Goal: Information Seeking & Learning: Learn about a topic

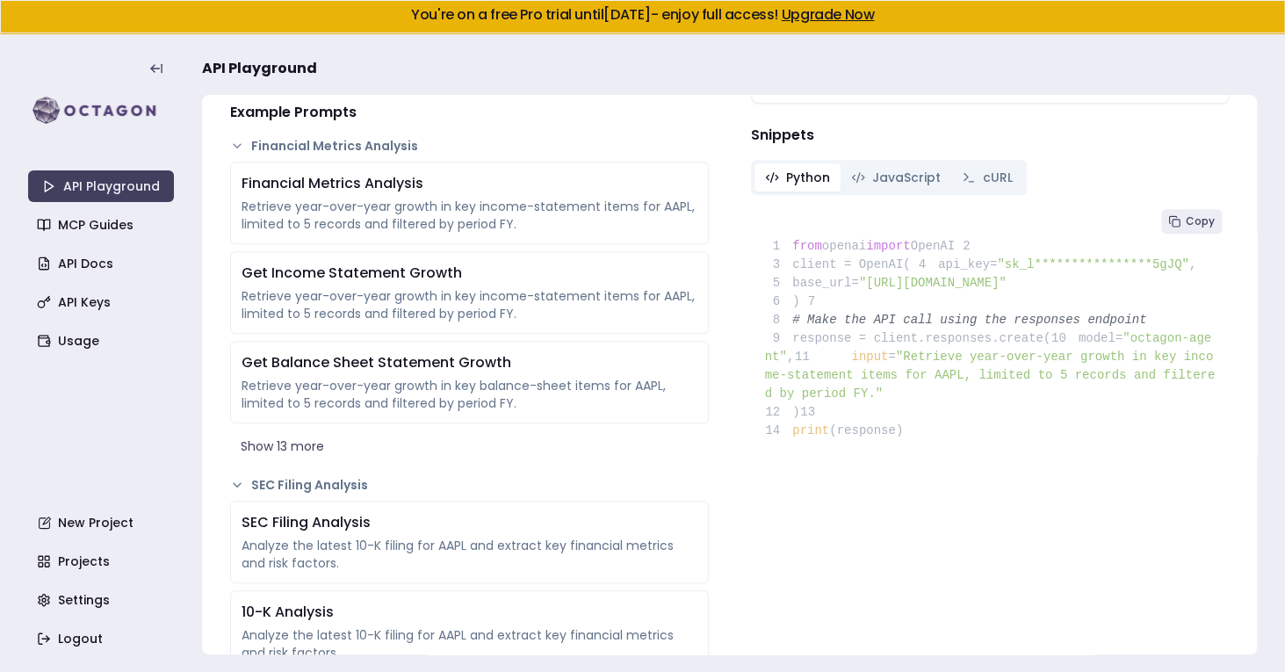
scroll to position [83, 0]
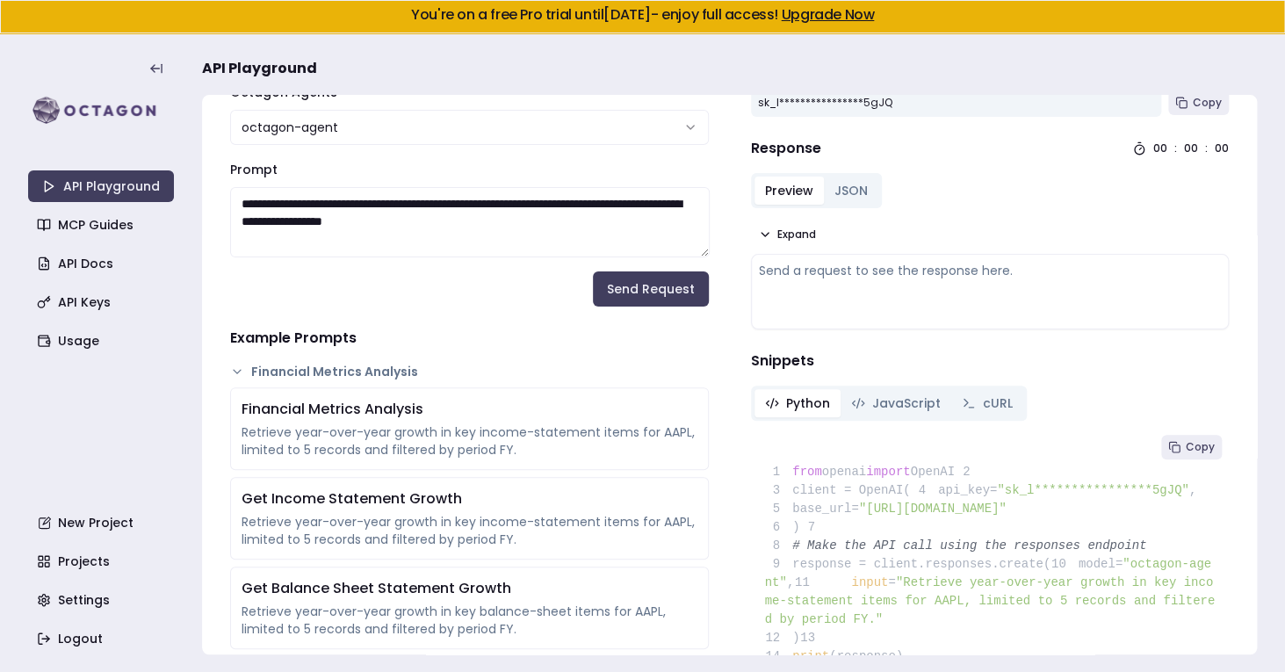
click at [110, 322] on div "API Playground MCP Guides API Docs API Keys Usage New Project Projects Settings…" at bounding box center [101, 353] width 146 height 604
click at [112, 307] on link "API Keys" at bounding box center [103, 302] width 146 height 32
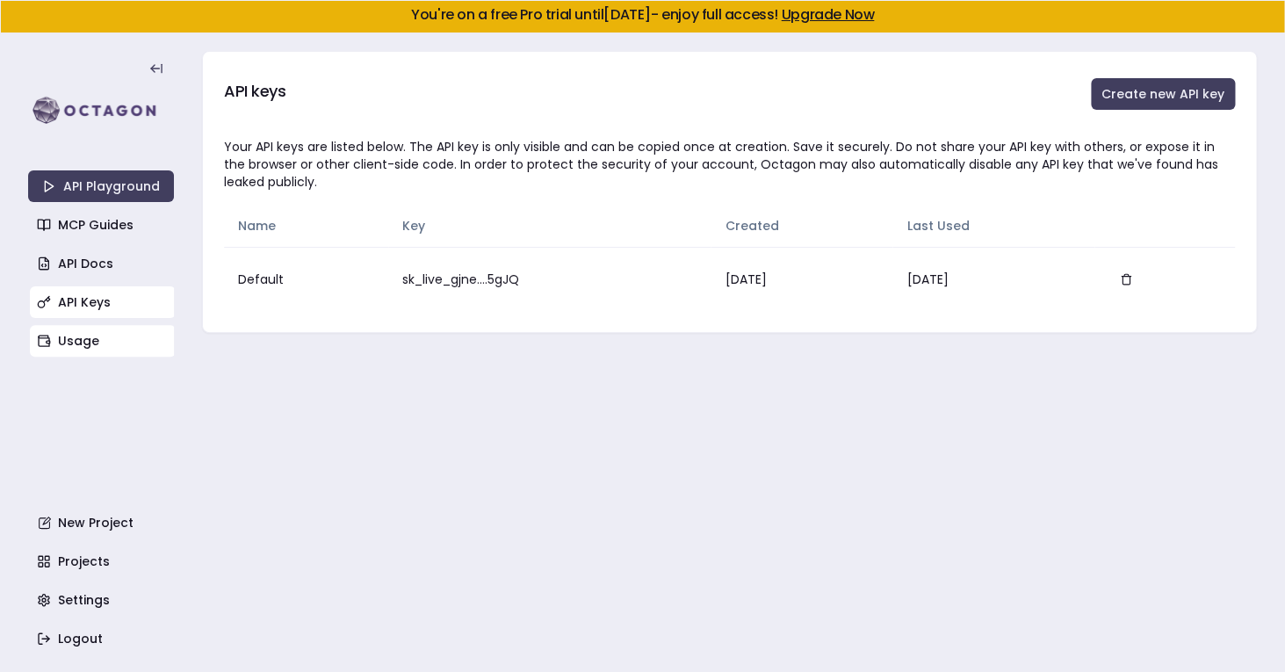
click at [86, 348] on link "Usage" at bounding box center [103, 341] width 146 height 32
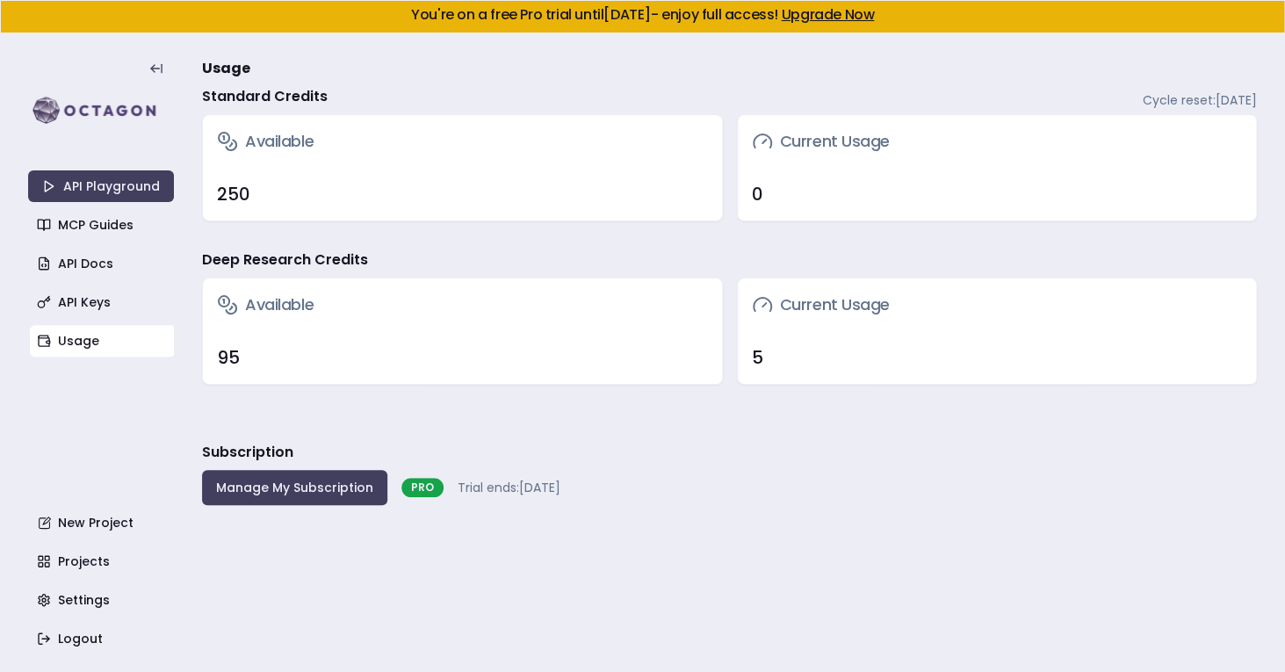
click at [225, 357] on div "95" at bounding box center [462, 357] width 491 height 25
click at [287, 313] on h3 "Available" at bounding box center [265, 305] width 97 height 25
click at [243, 202] on div "250" at bounding box center [462, 194] width 491 height 25
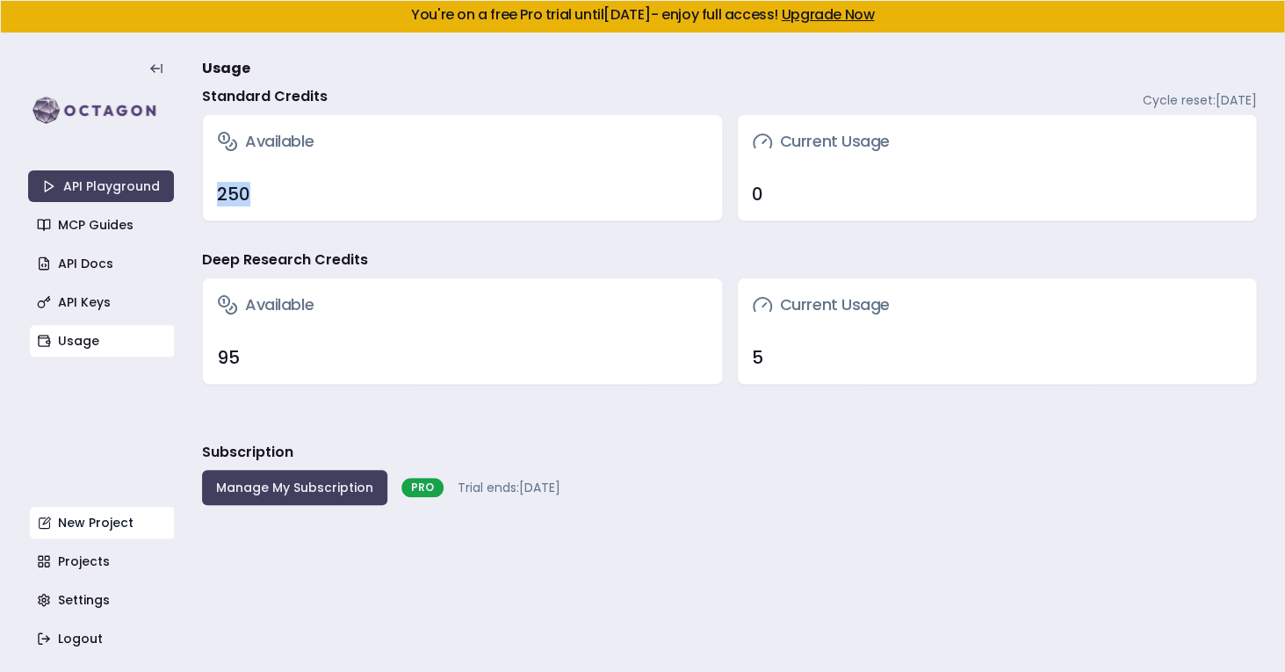
click at [99, 536] on link "New Project" at bounding box center [103, 523] width 146 height 32
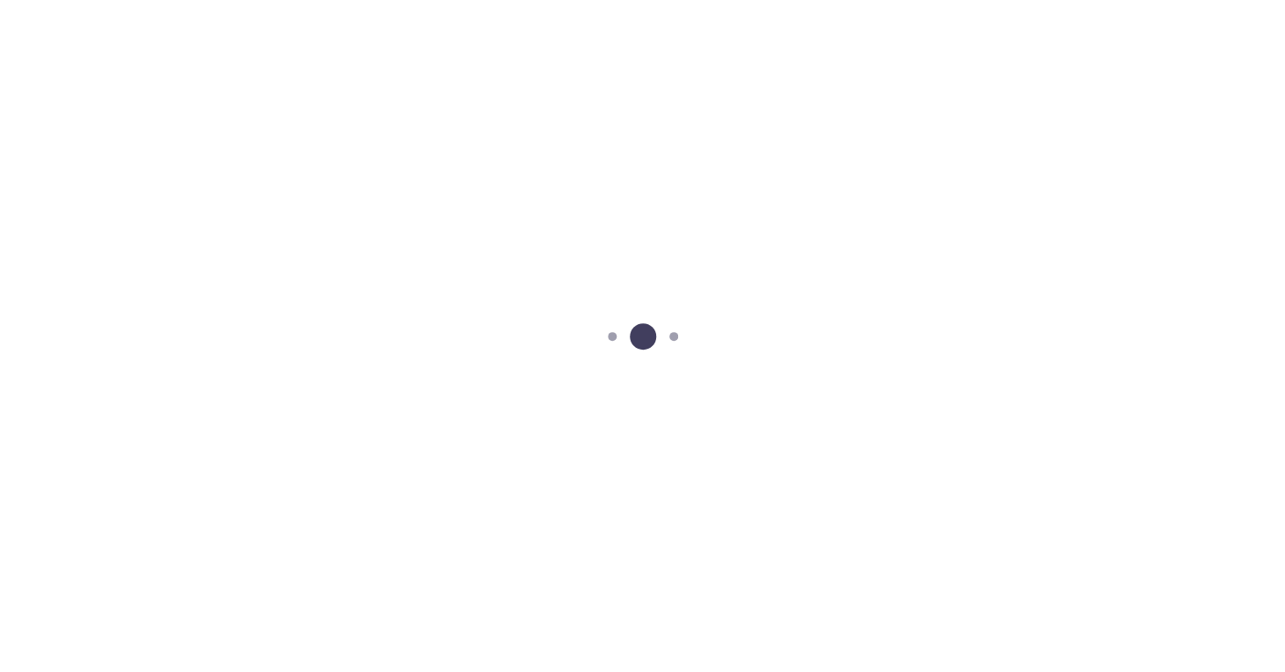
scroll to position [33, 0]
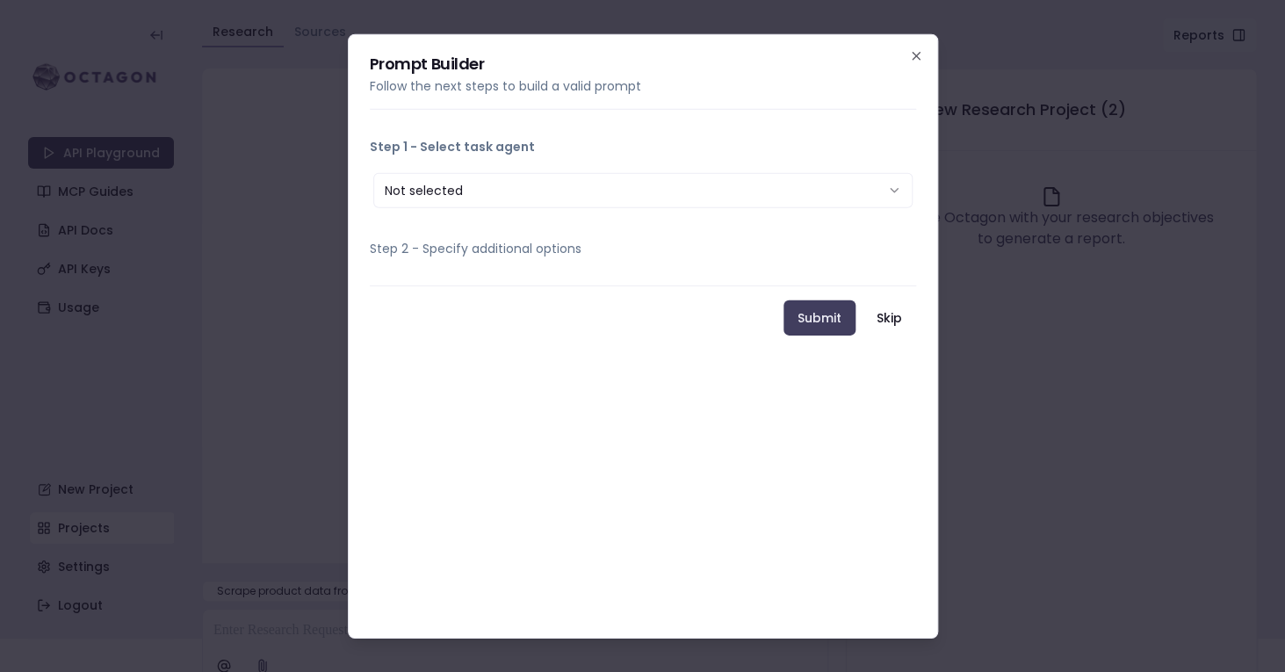
click at [677, 186] on button "Not selected" at bounding box center [642, 189] width 539 height 35
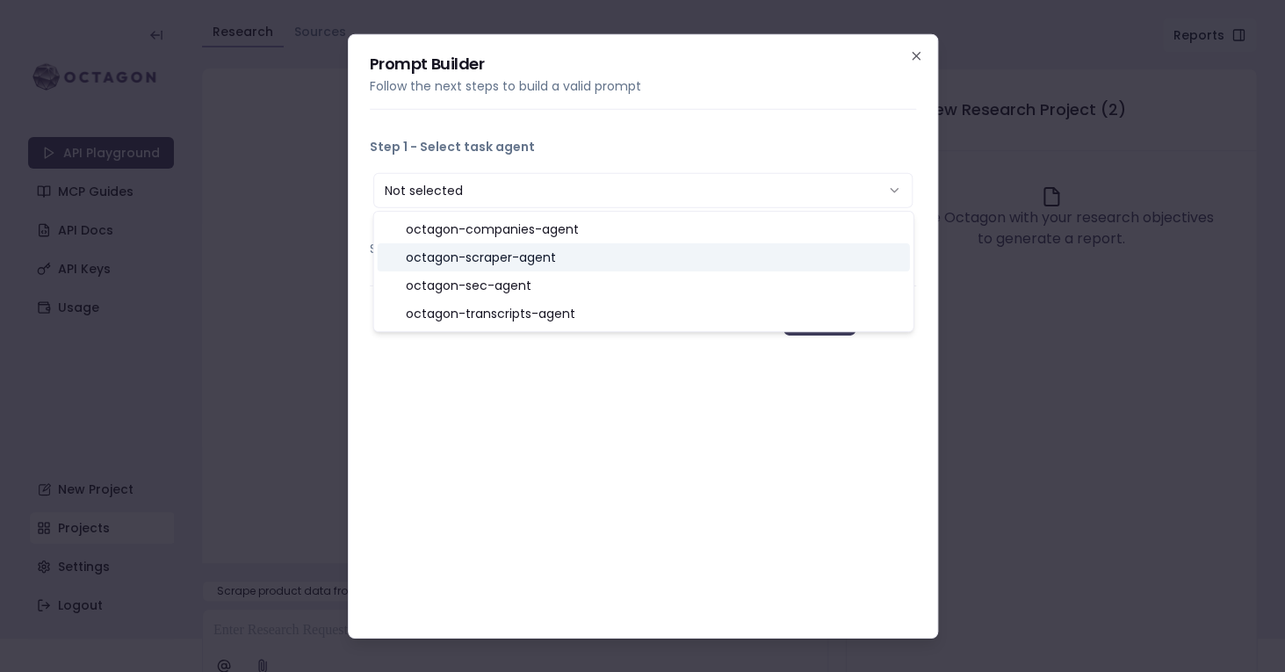
select select "**********"
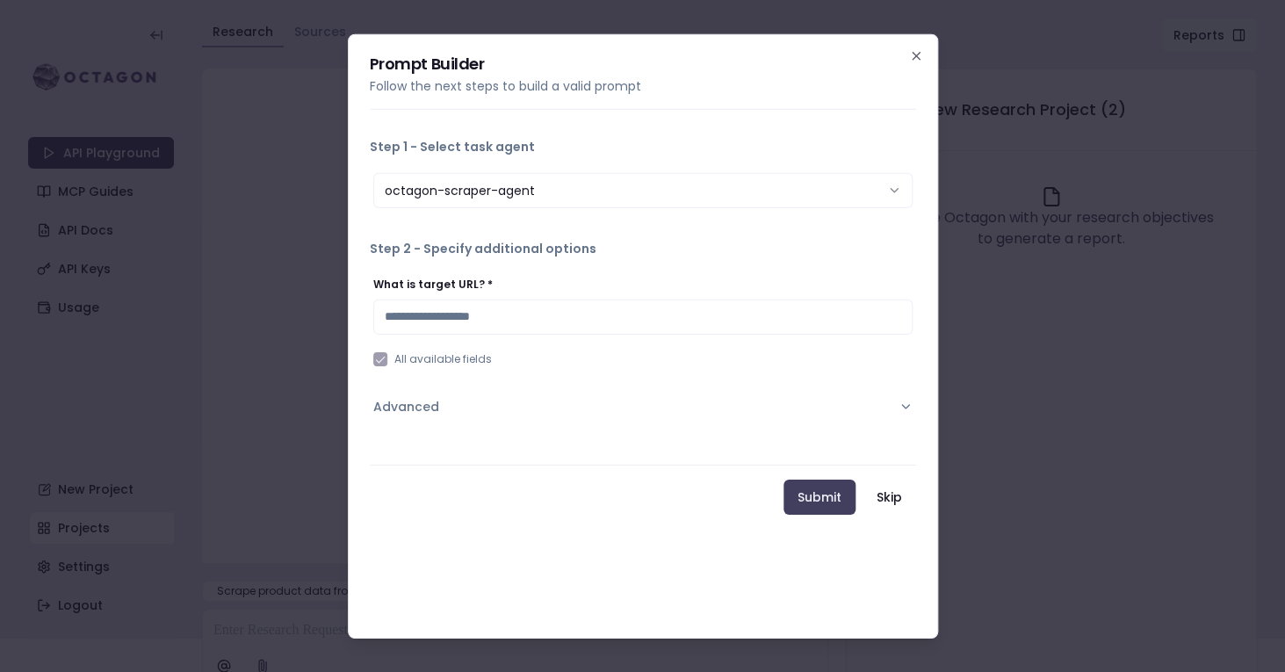
click at [628, 315] on input "What is target URL? *" at bounding box center [642, 316] width 539 height 35
click at [602, 286] on div "What is target URL? *" at bounding box center [642, 304] width 539 height 60
click at [578, 318] on input "What is target URL? *" at bounding box center [642, 316] width 539 height 35
click at [525, 402] on button "Advanced" at bounding box center [642, 406] width 539 height 46
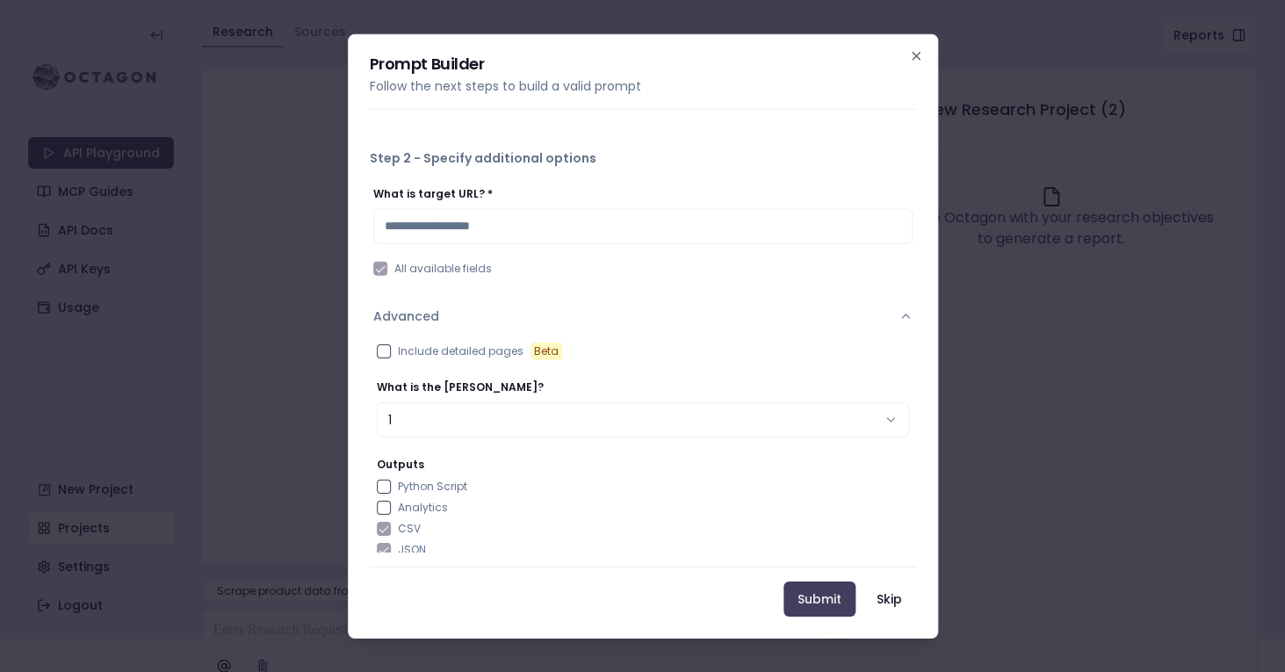
scroll to position [99, 0]
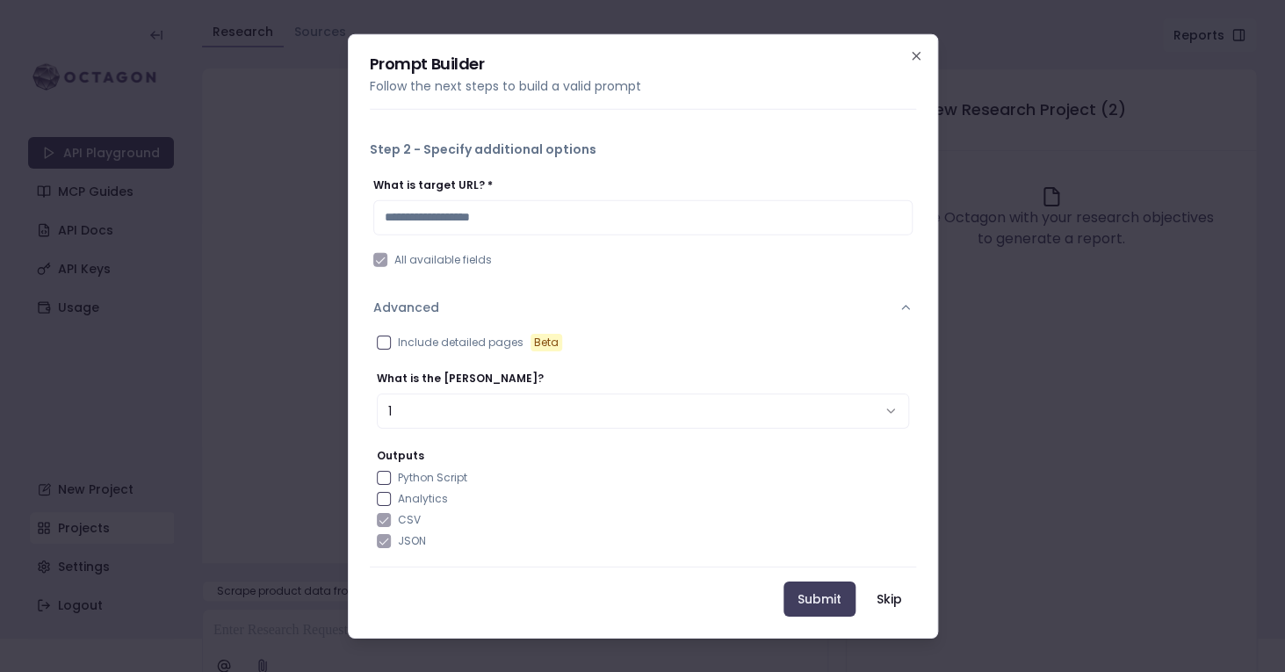
click at [467, 351] on label "Include detailed pages Beta" at bounding box center [480, 342] width 164 height 18
click at [391, 349] on button "Include detailed pages Beta" at bounding box center [384, 342] width 14 height 14
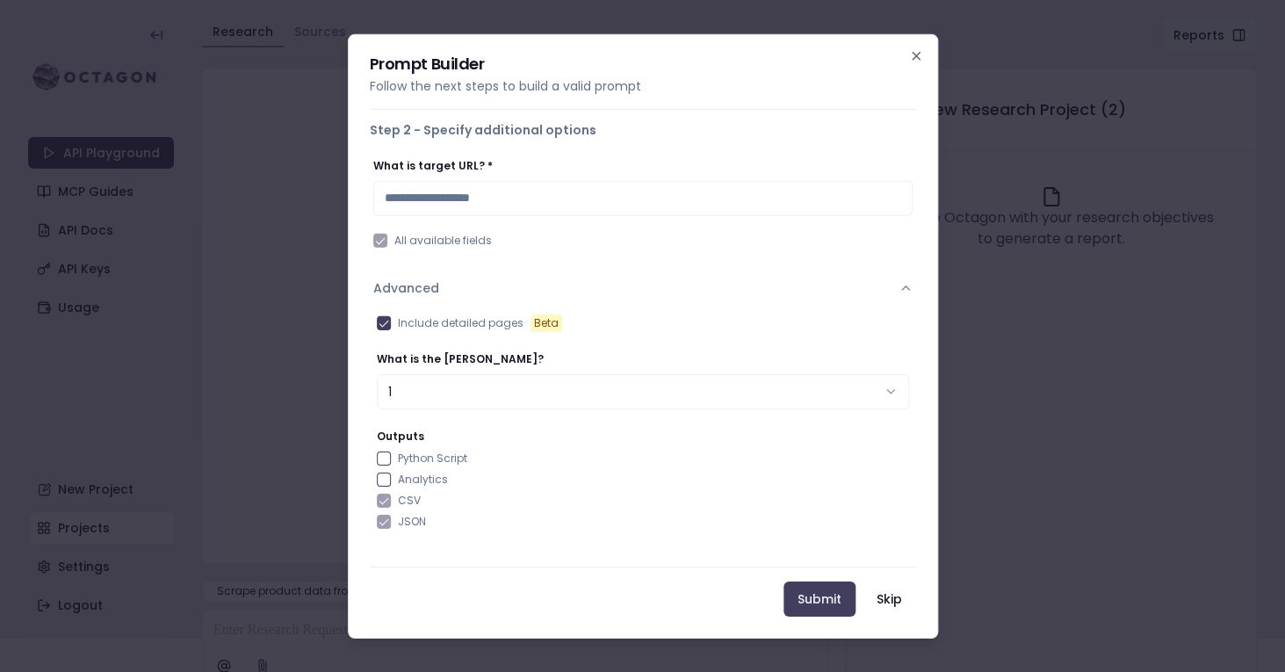
click at [464, 396] on button "1" at bounding box center [643, 390] width 532 height 35
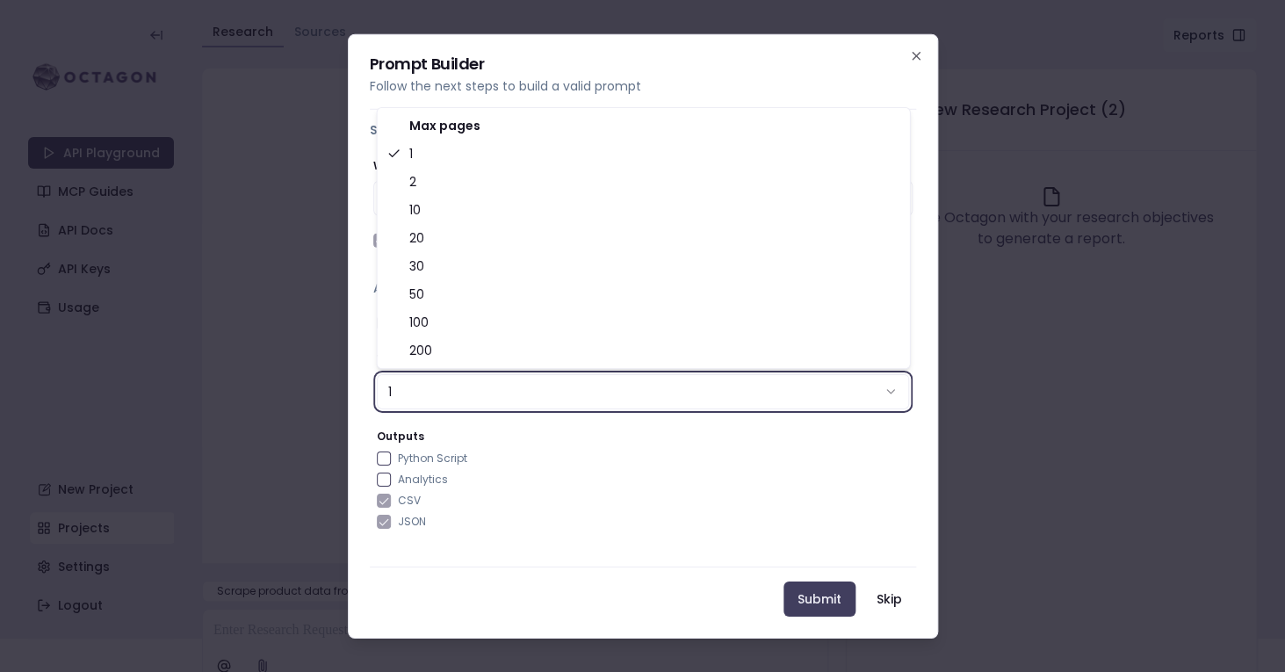
click at [463, 401] on button "1" at bounding box center [643, 390] width 532 height 35
select select "***"
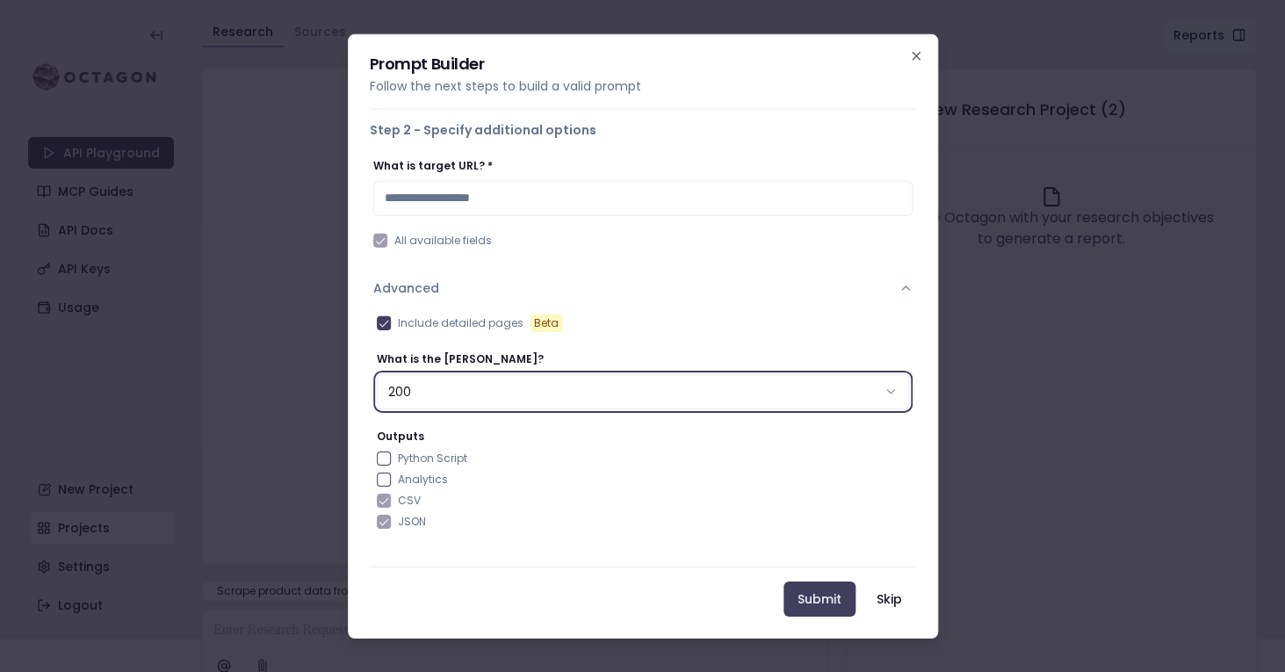
scroll to position [0, 0]
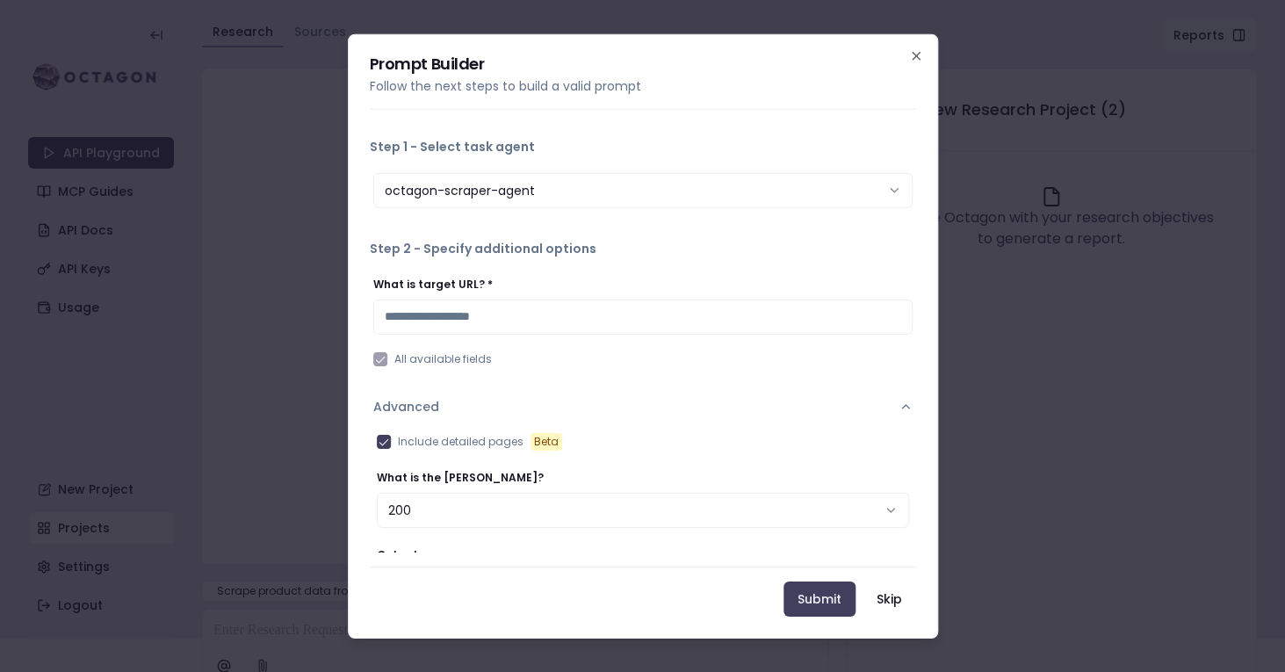
click at [546, 322] on input "What is target URL? *" at bounding box center [642, 316] width 539 height 35
paste input "**********"
type input "**********"
click at [805, 598] on button "Submit" at bounding box center [820, 599] width 72 height 35
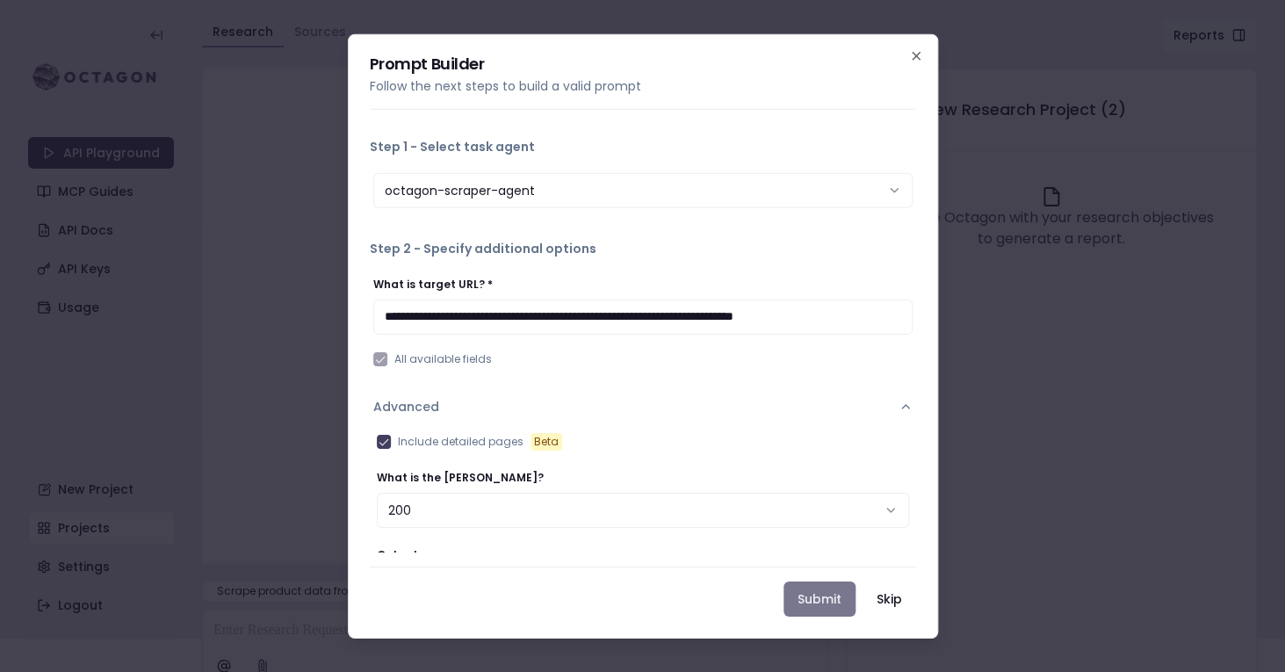
scroll to position [16, 0]
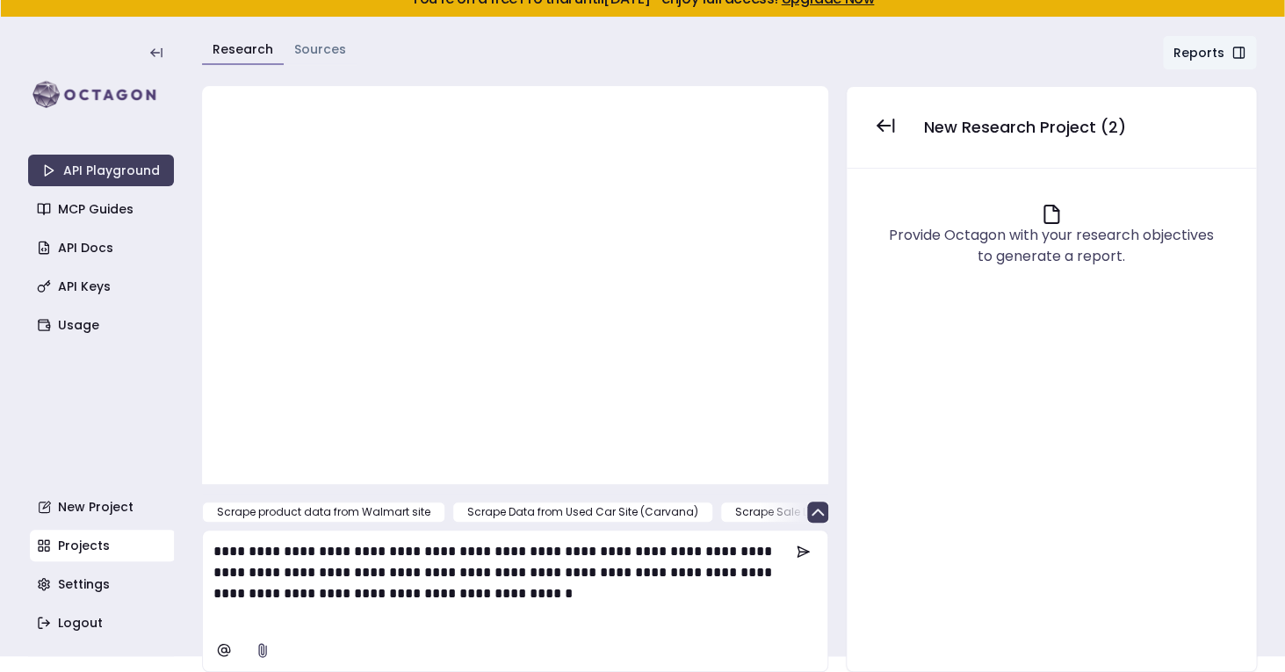
click at [524, 622] on p "**********" at bounding box center [501, 583] width 576 height 84
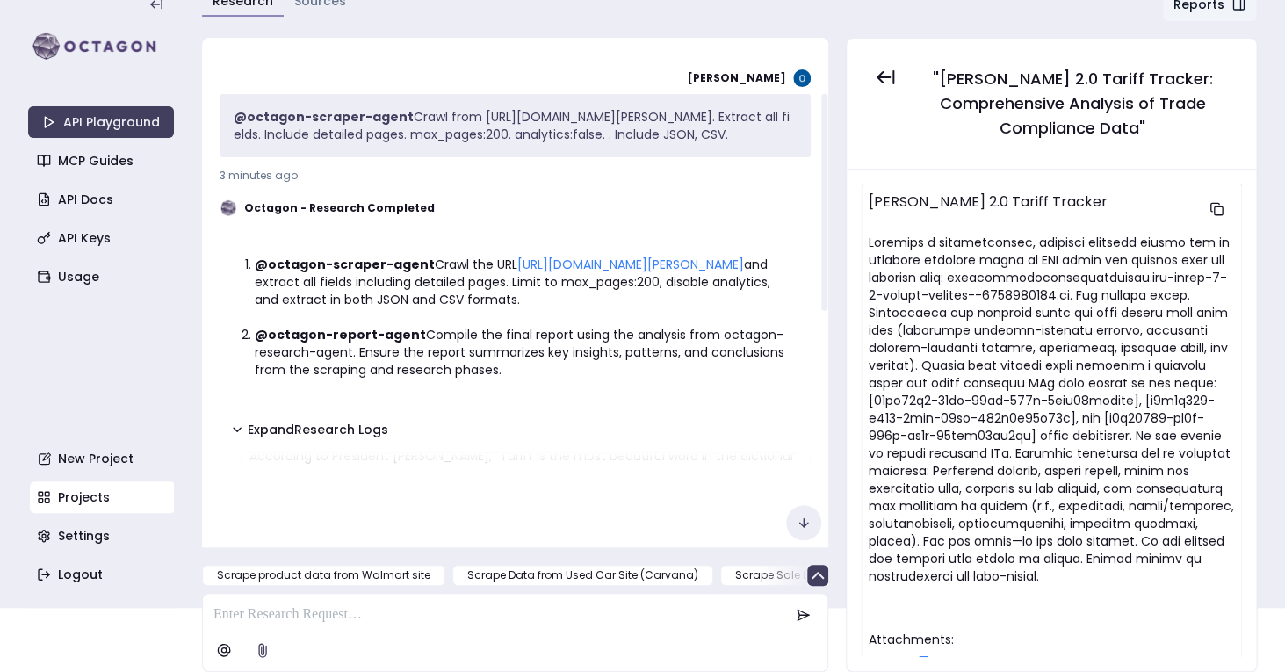
scroll to position [423, 0]
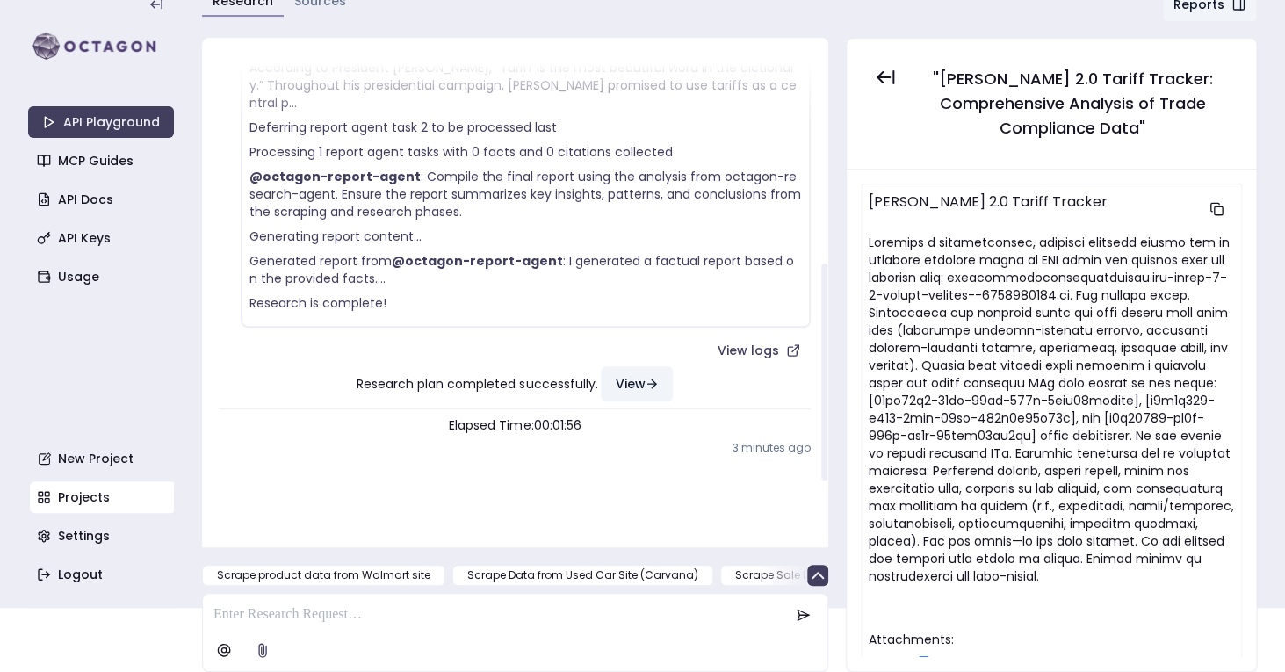
click at [632, 389] on button "View" at bounding box center [637, 383] width 72 height 35
click at [638, 387] on button "View" at bounding box center [637, 383] width 72 height 35
click at [631, 381] on button "View" at bounding box center [637, 383] width 72 height 35
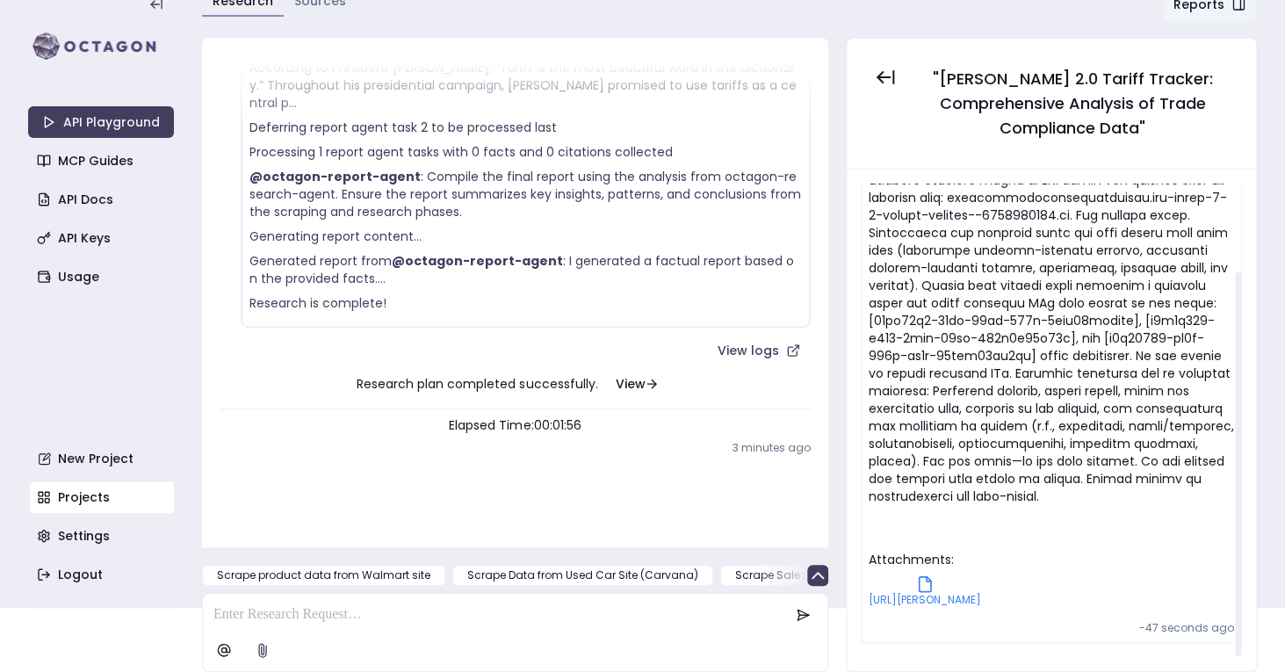
click at [924, 593] on span "[URL][PERSON_NAME]" at bounding box center [925, 600] width 112 height 14
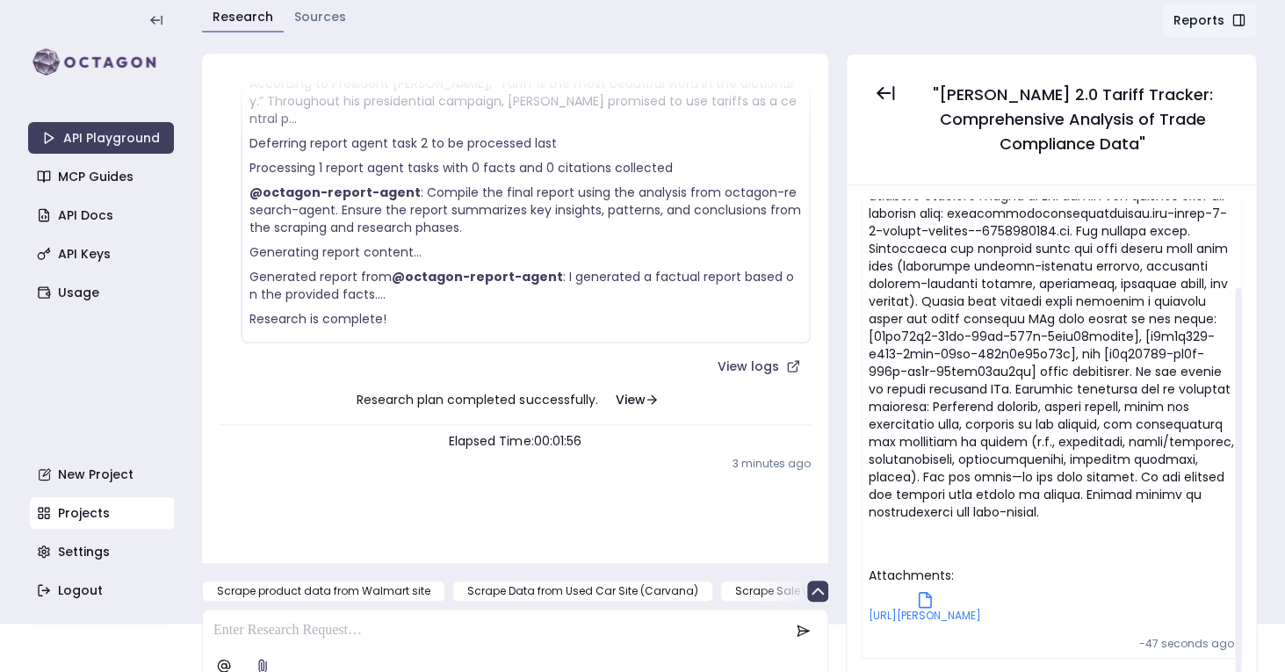
scroll to position [64, 0]
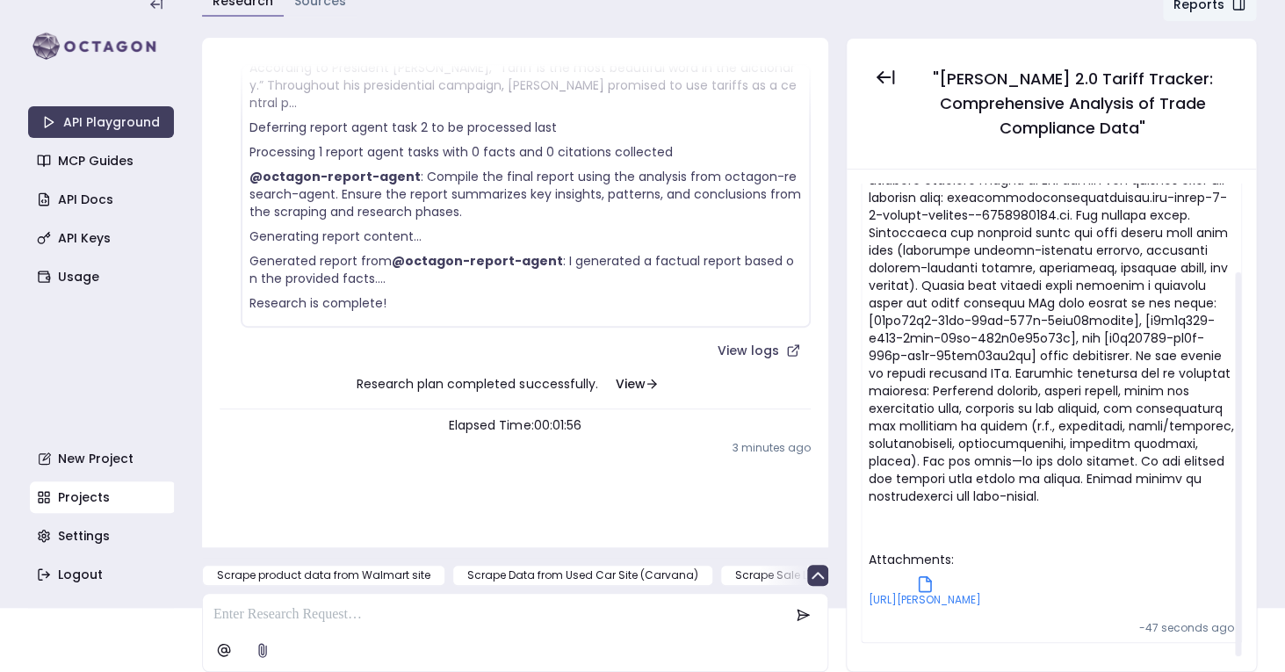
click at [929, 593] on span "[URL][PERSON_NAME]" at bounding box center [925, 600] width 112 height 14
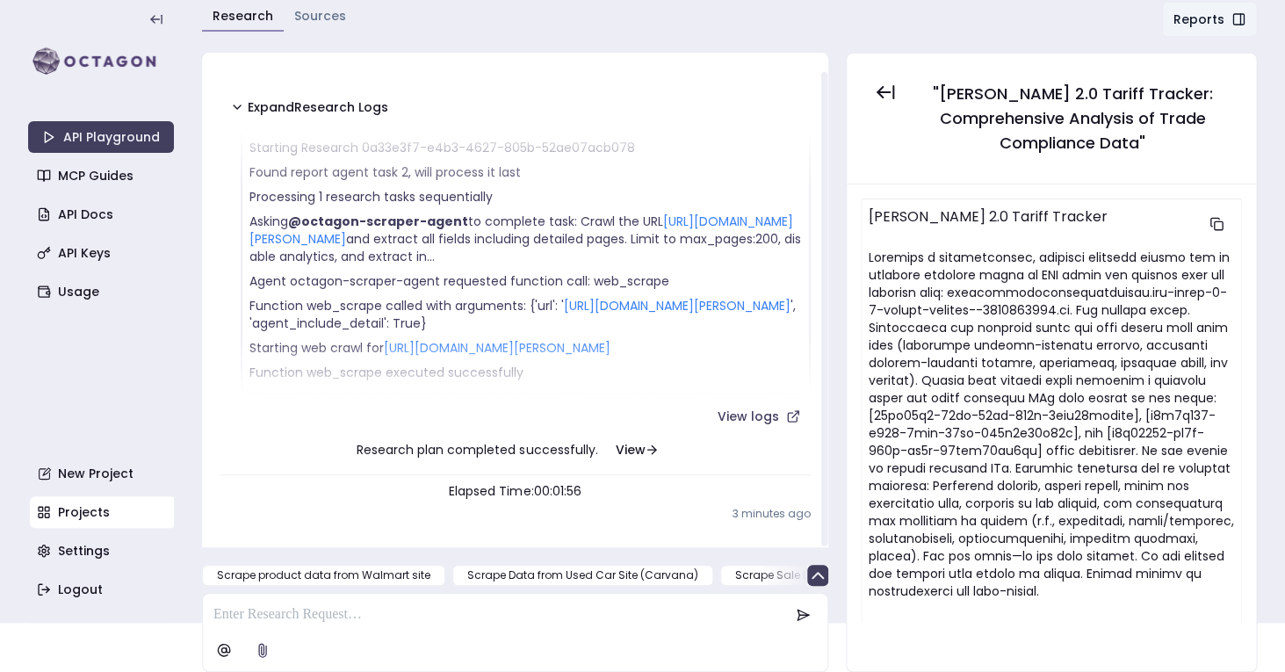
scroll to position [299, 0]
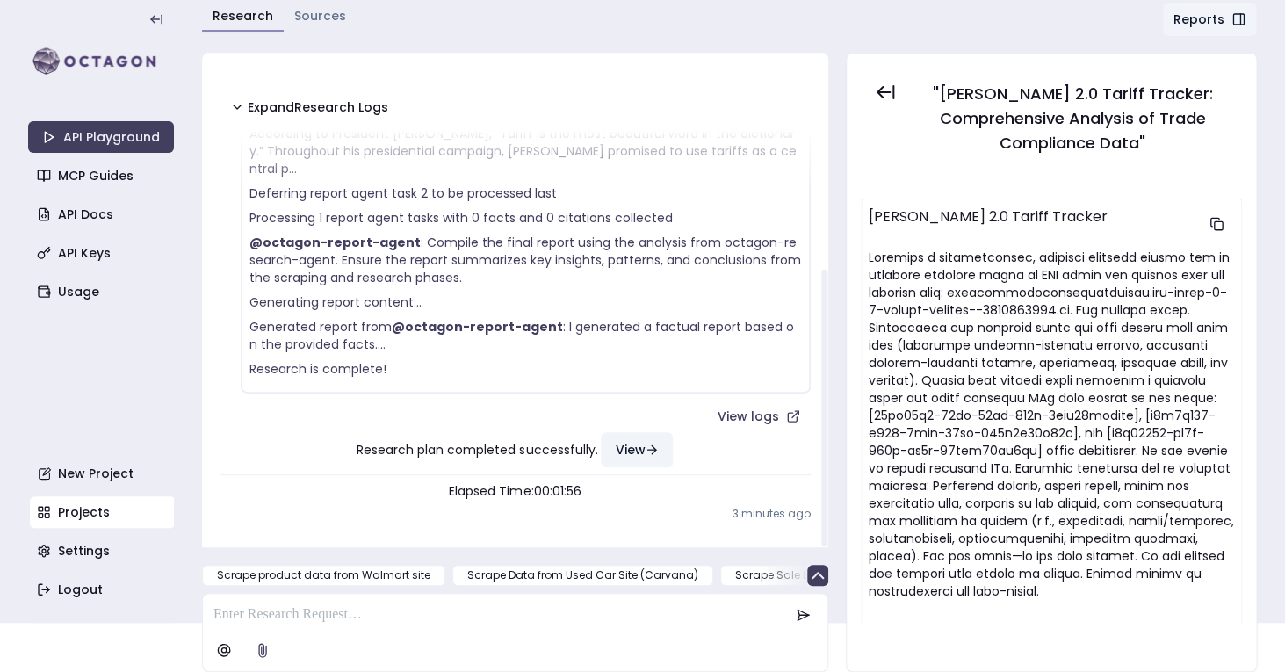
click at [633, 450] on button "View" at bounding box center [637, 449] width 72 height 35
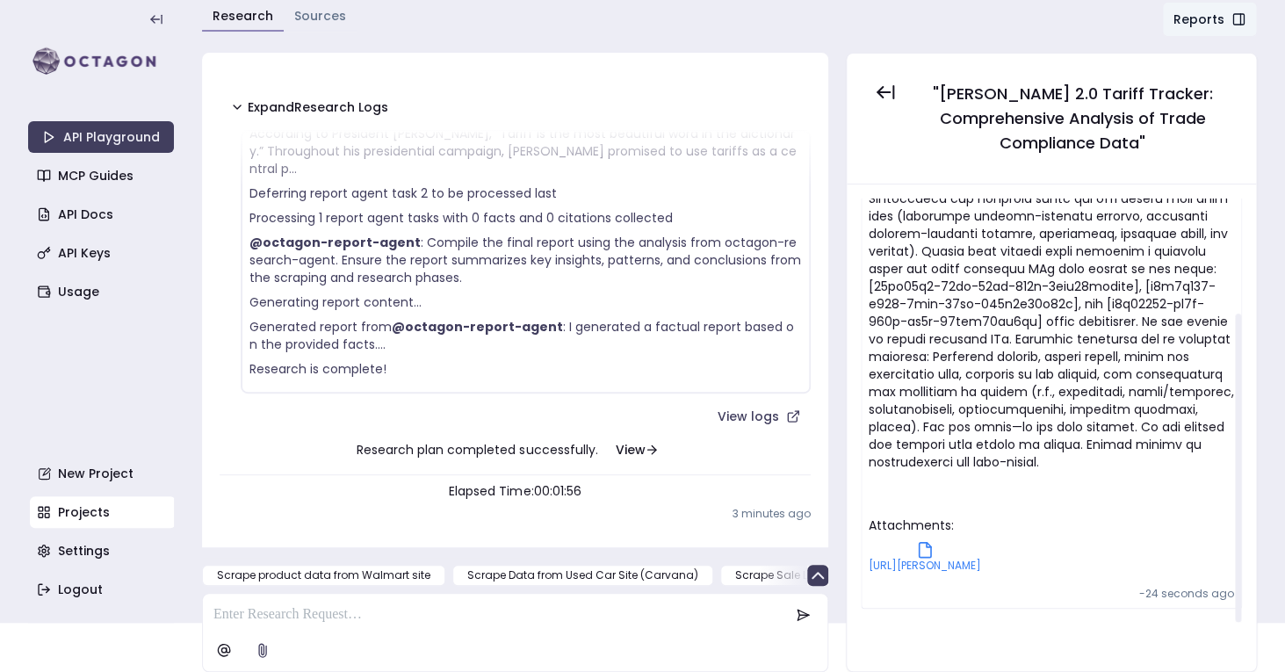
click at [934, 541] on icon at bounding box center [925, 550] width 18 height 18
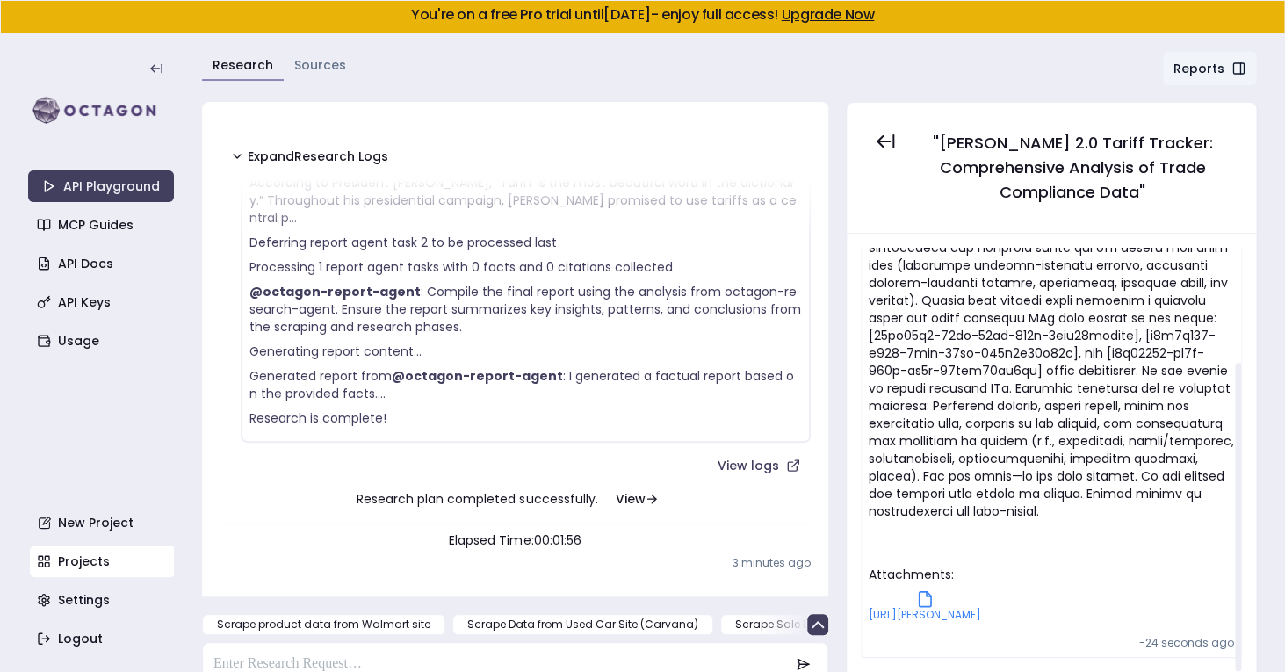
scroll to position [49, 0]
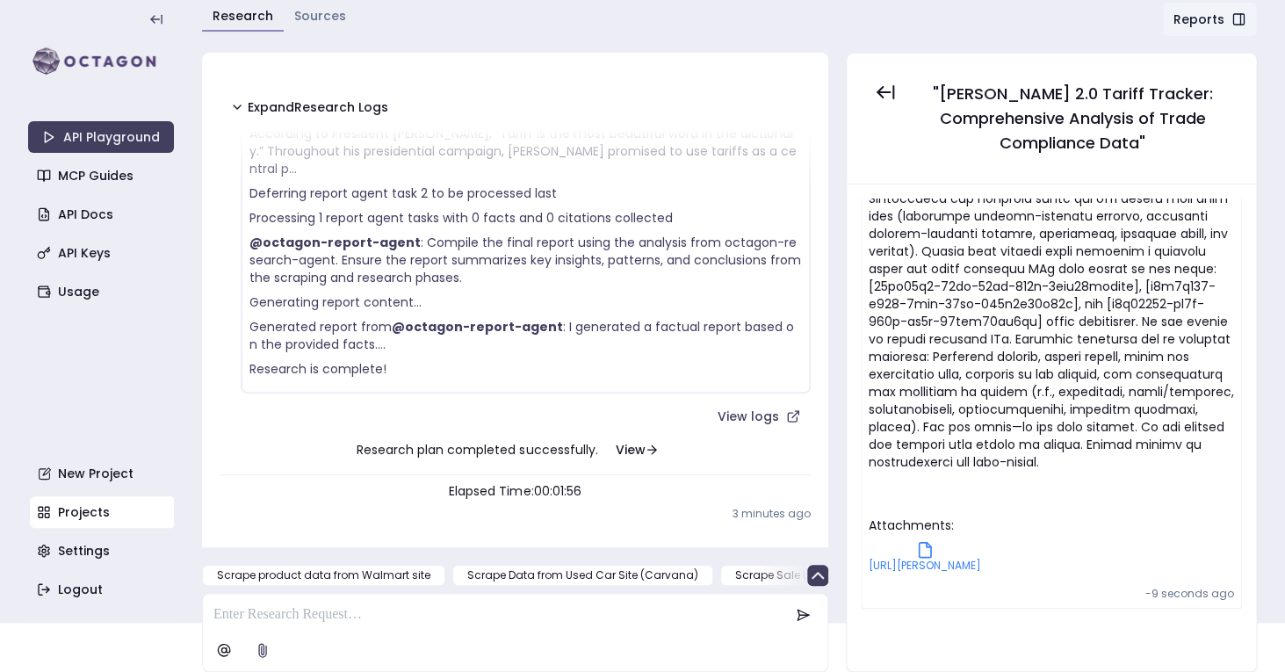
click at [536, 619] on p at bounding box center [500, 614] width 575 height 21
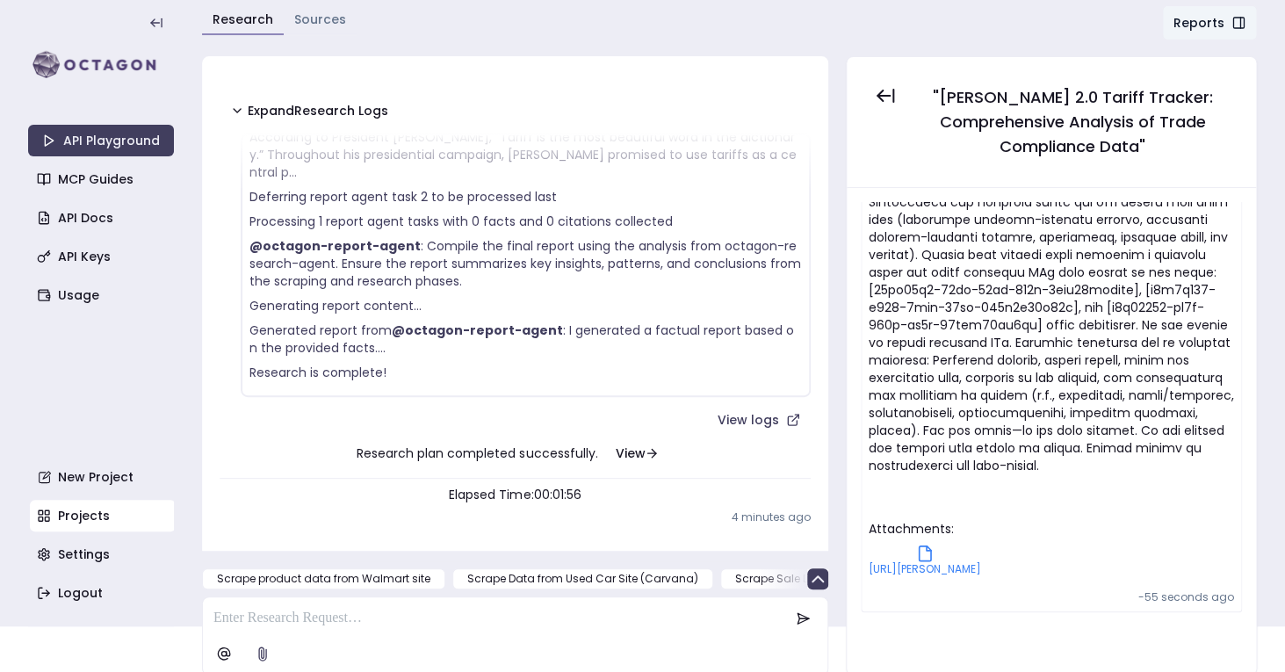
scroll to position [48, 0]
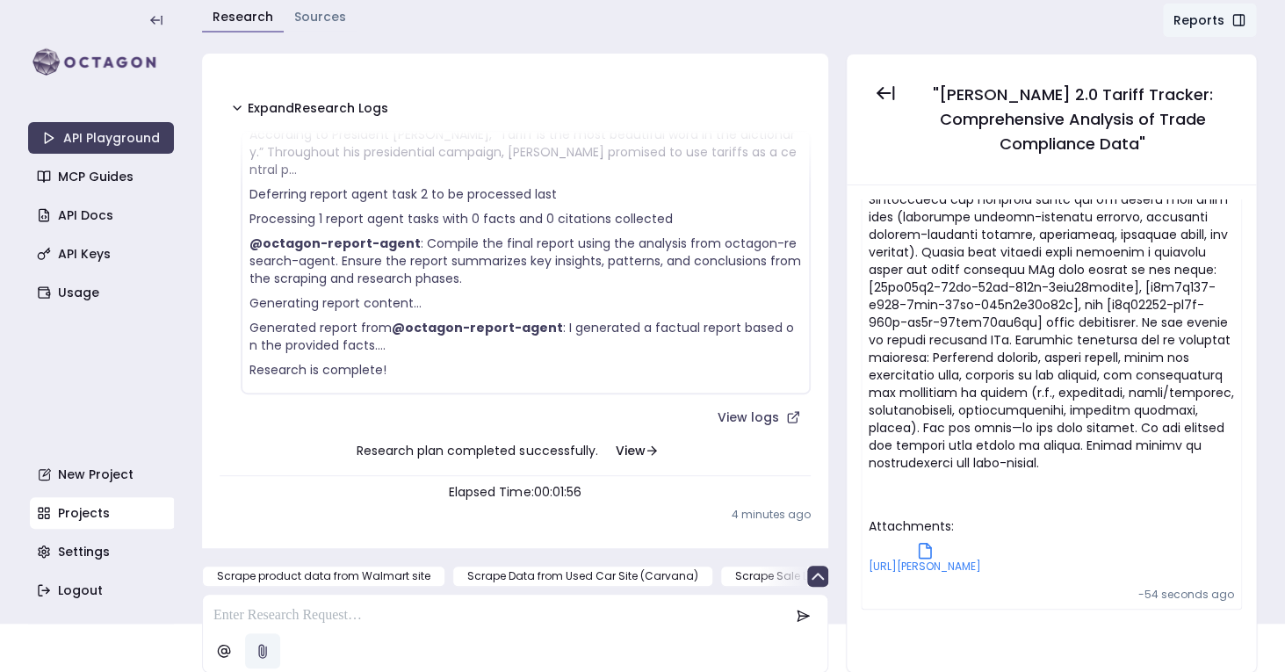
click at [260, 649] on icon at bounding box center [263, 651] width 20 height 20
click at [0, 0] on input "file" at bounding box center [0, 0] width 0 height 0
click at [265, 617] on p at bounding box center [500, 614] width 575 height 21
click at [408, 621] on p at bounding box center [500, 614] width 575 height 21
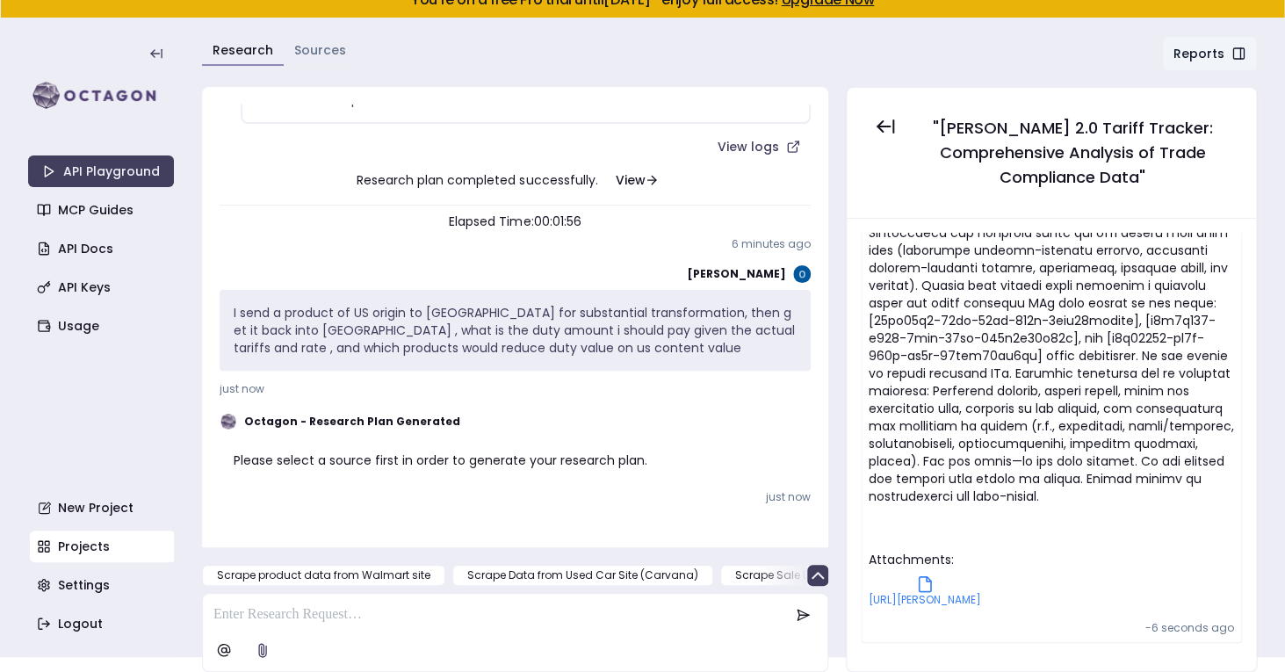
scroll to position [662, 0]
click at [469, 454] on p "Please select a source first in order to generate your research plan." at bounding box center [515, 461] width 563 height 18
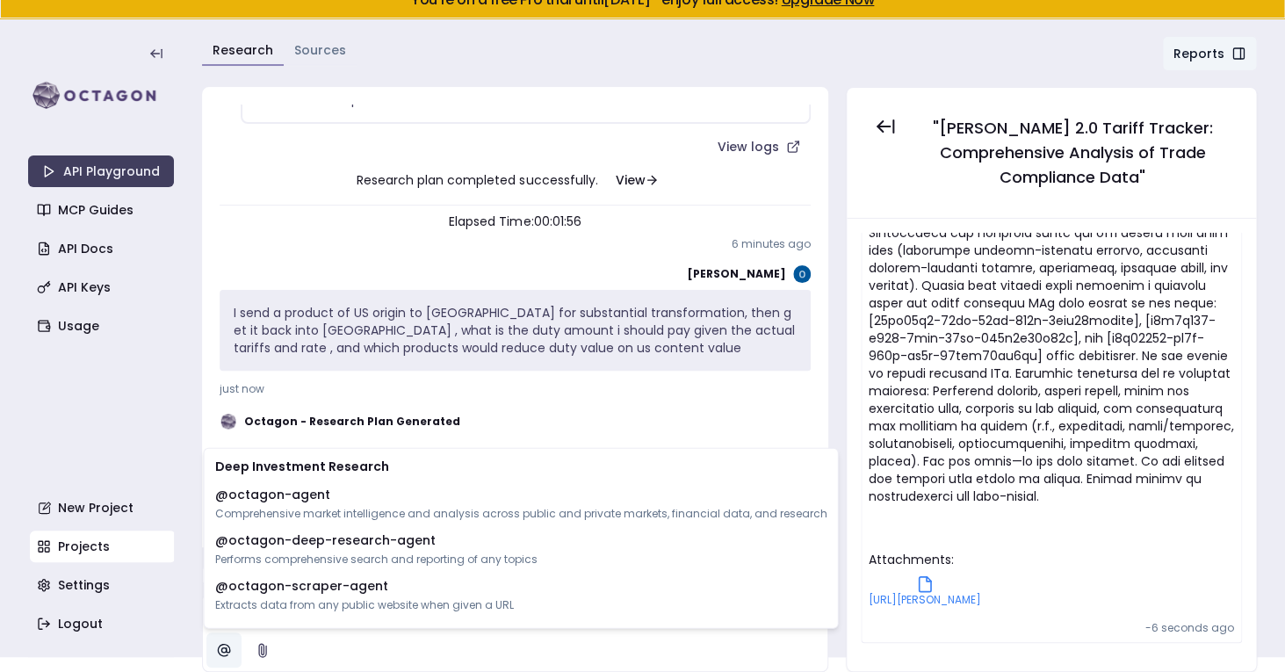
click at [233, 647] on html "You're on a free Pro trial until September 20, 2025 - enjoy full access! Upgrad…" at bounding box center [642, 321] width 1285 height 672
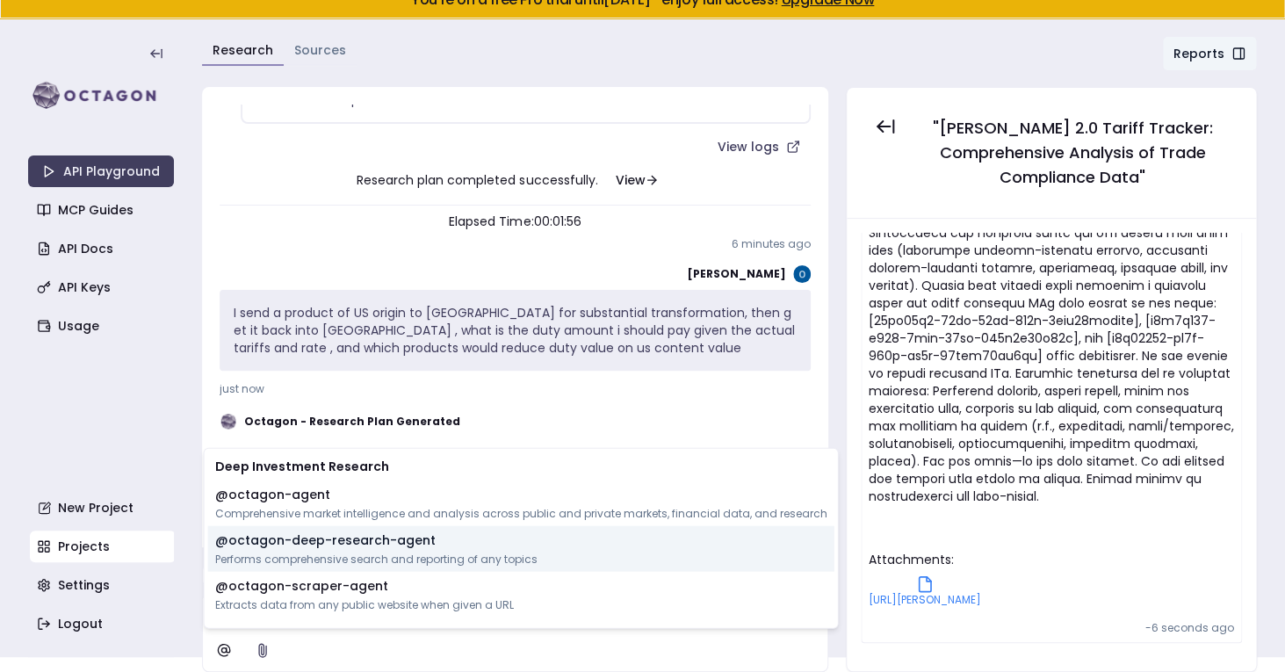
click at [401, 554] on p "Performs comprehensive search and reporting of any topics" at bounding box center [376, 560] width 322 height 14
click at [421, 538] on p "@ octagon-deep-research-agent" at bounding box center [325, 540] width 220 height 18
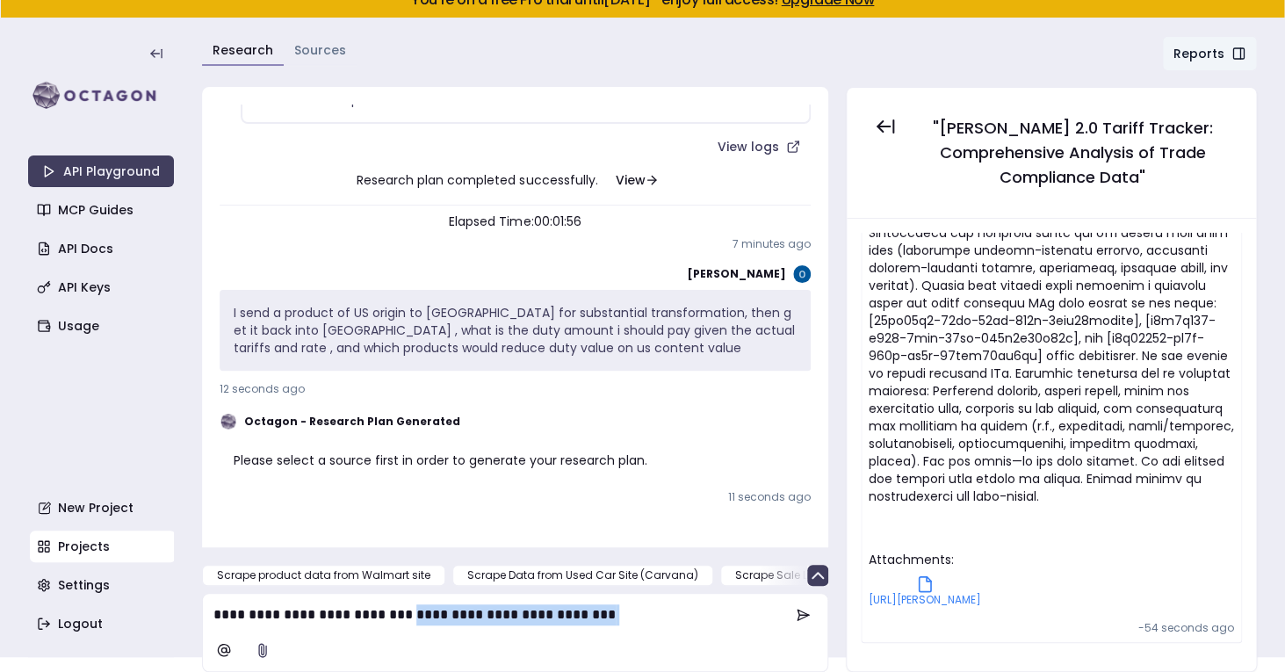
drag, startPoint x: 460, startPoint y: 615, endPoint x: 768, endPoint y: 613, distance: 307.5
click at [768, 613] on p "**********" at bounding box center [501, 614] width 576 height 21
click at [590, 338] on p "I send a product of US origin to China for substantial transformation, then get…" at bounding box center [515, 330] width 563 height 53
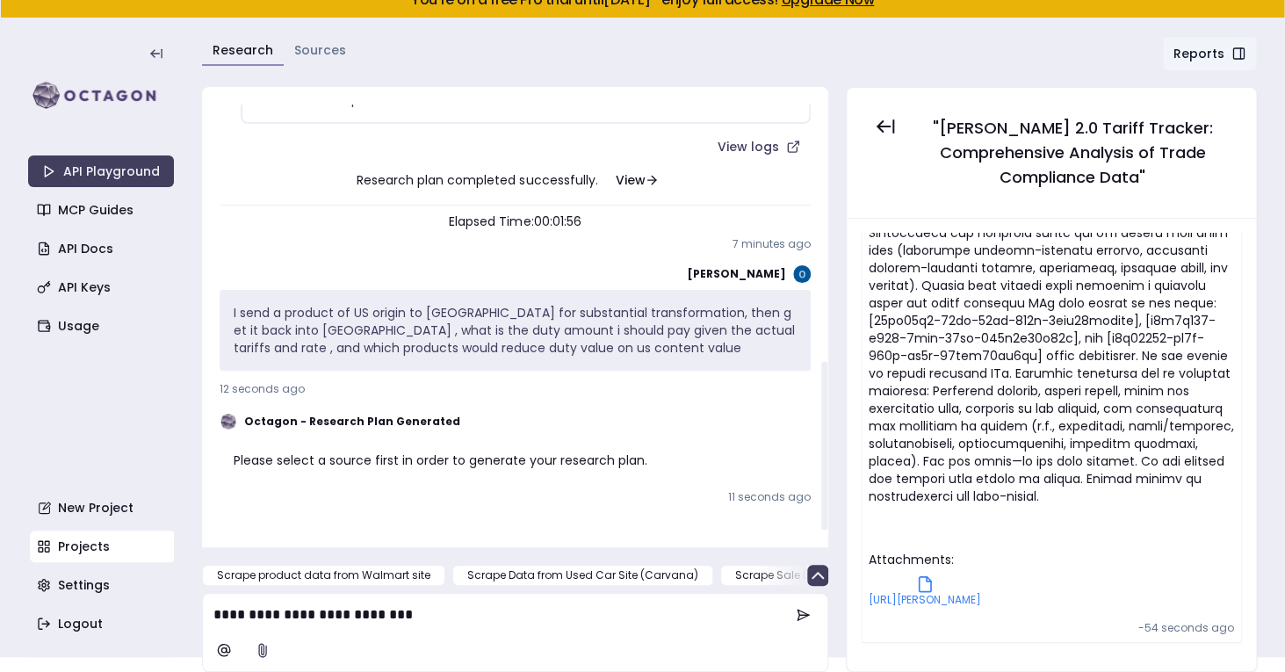
click at [509, 616] on p "**********" at bounding box center [501, 614] width 576 height 21
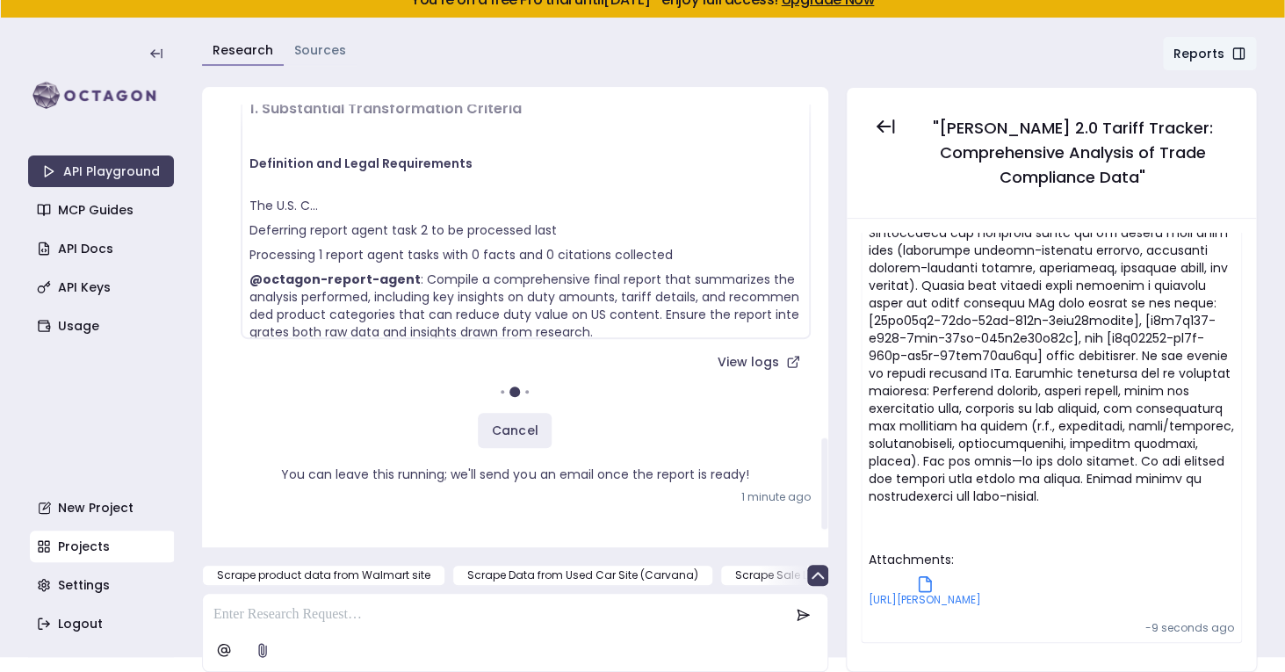
scroll to position [274, 0]
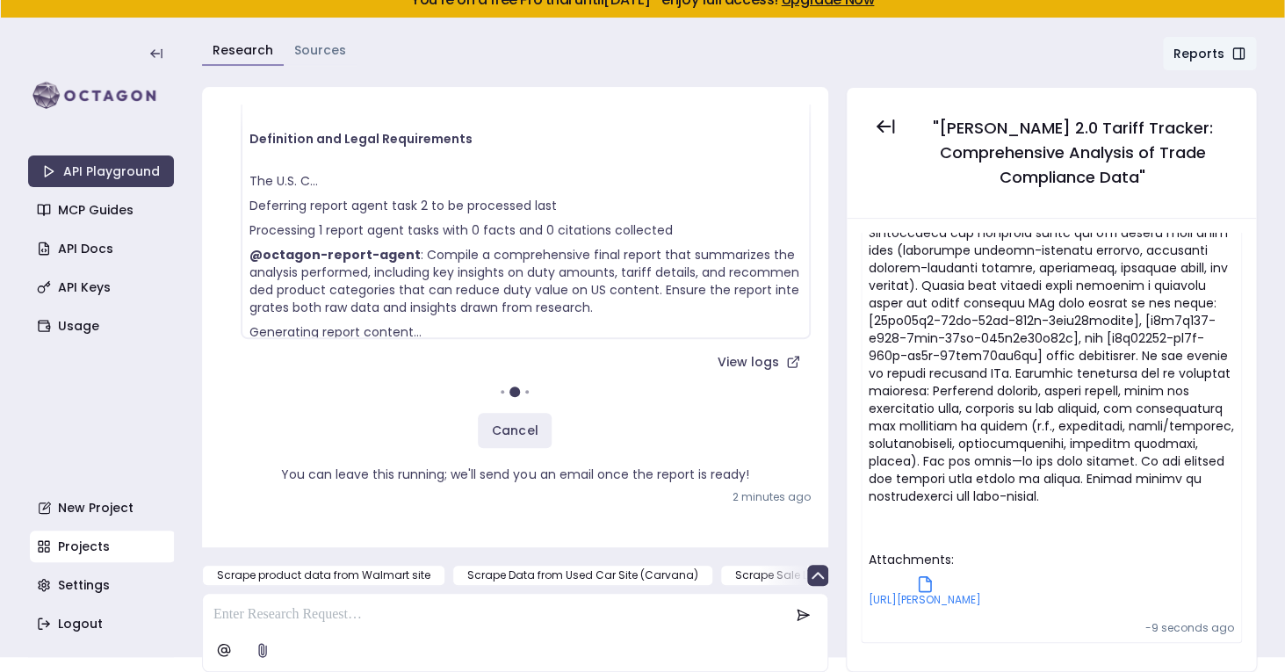
click at [559, 546] on div "Omar SEHLOULI @octagon-scraper-agent Crawl from https://www.tradecompliancereso…" at bounding box center [515, 317] width 626 height 460
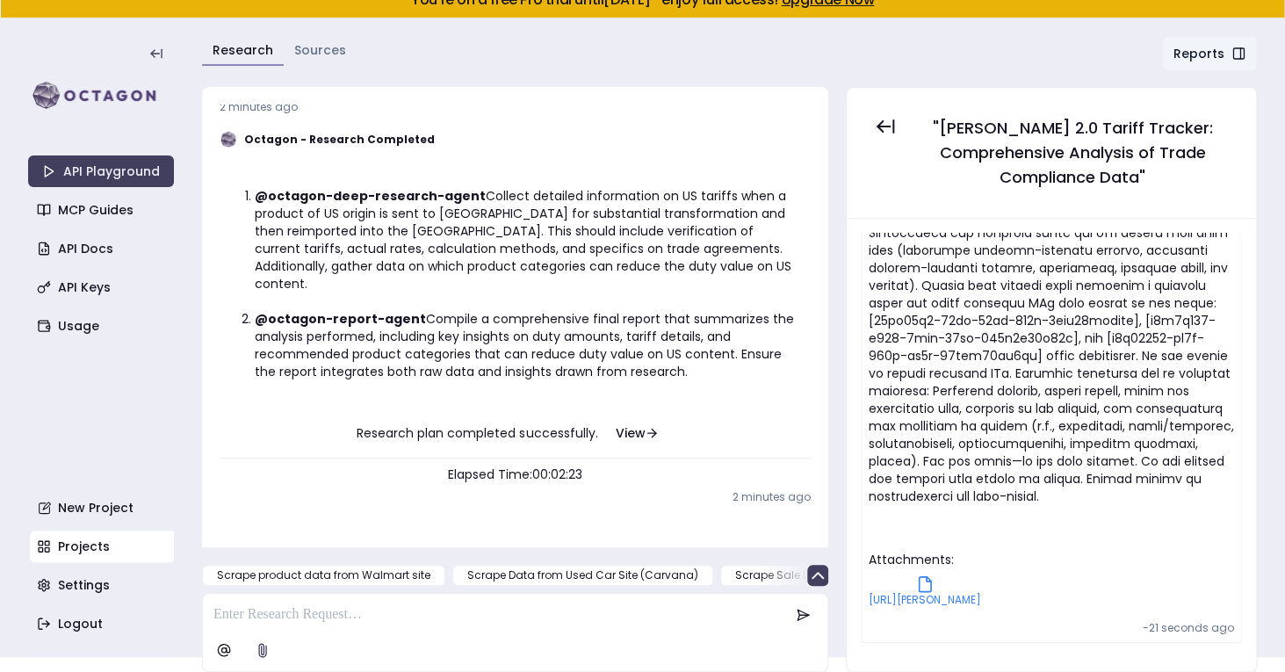
scroll to position [1180, 0]
click at [637, 437] on button "View" at bounding box center [637, 433] width 72 height 35
click at [627, 430] on button "View" at bounding box center [637, 433] width 72 height 35
click at [876, 140] on button at bounding box center [885, 126] width 35 height 35
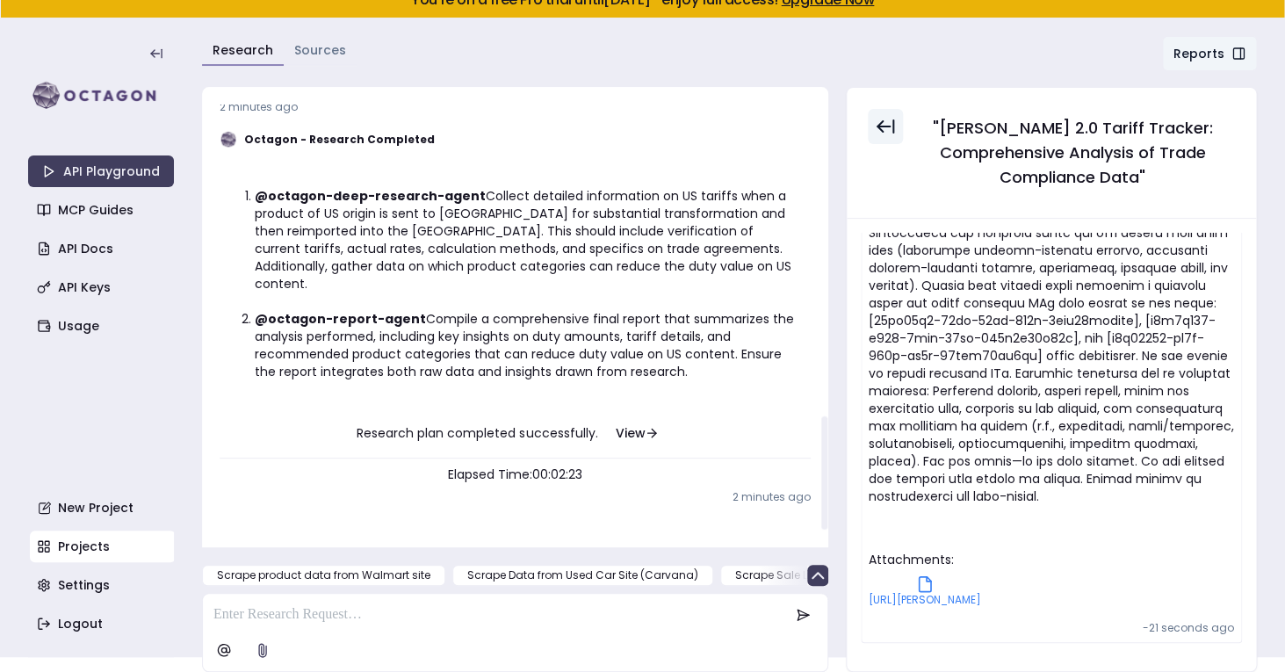
scroll to position [0, 0]
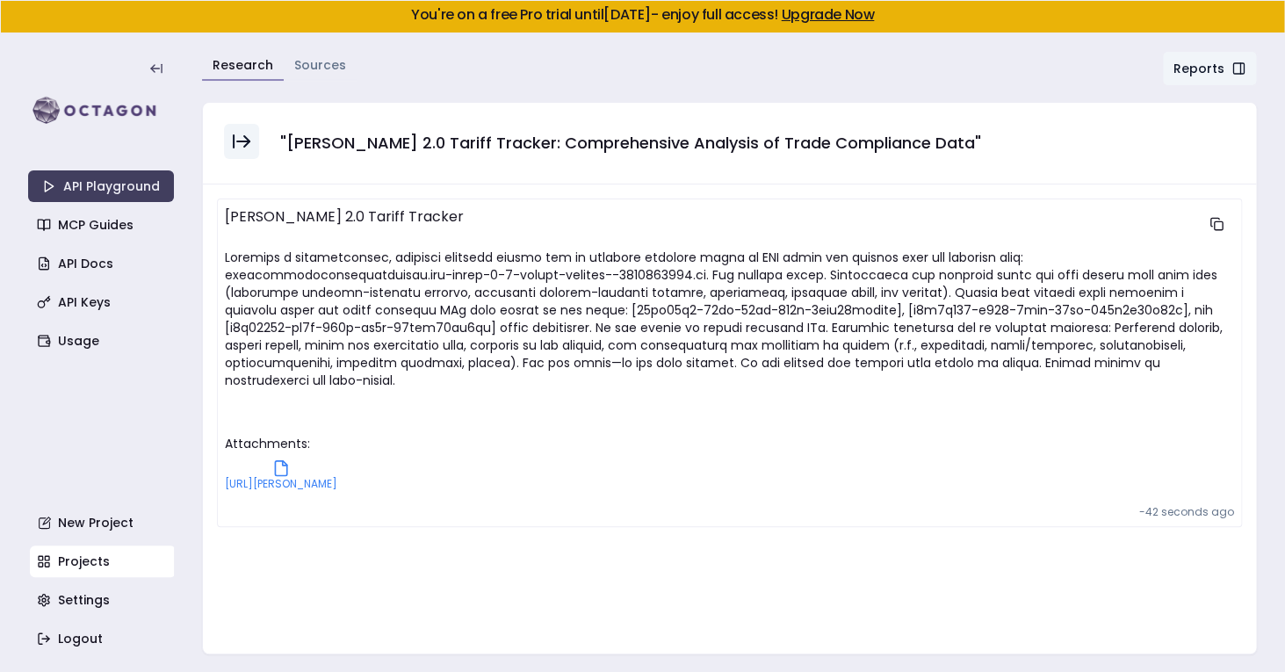
click at [248, 156] on button at bounding box center [241, 141] width 35 height 35
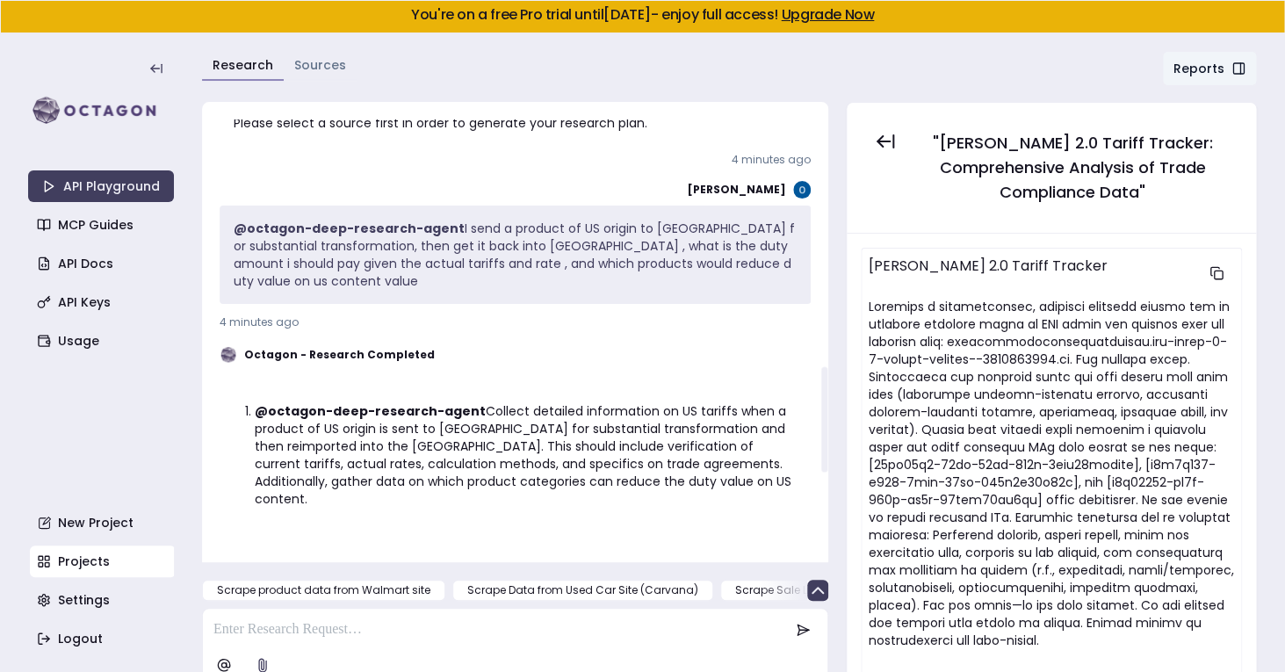
scroll to position [1196, 0]
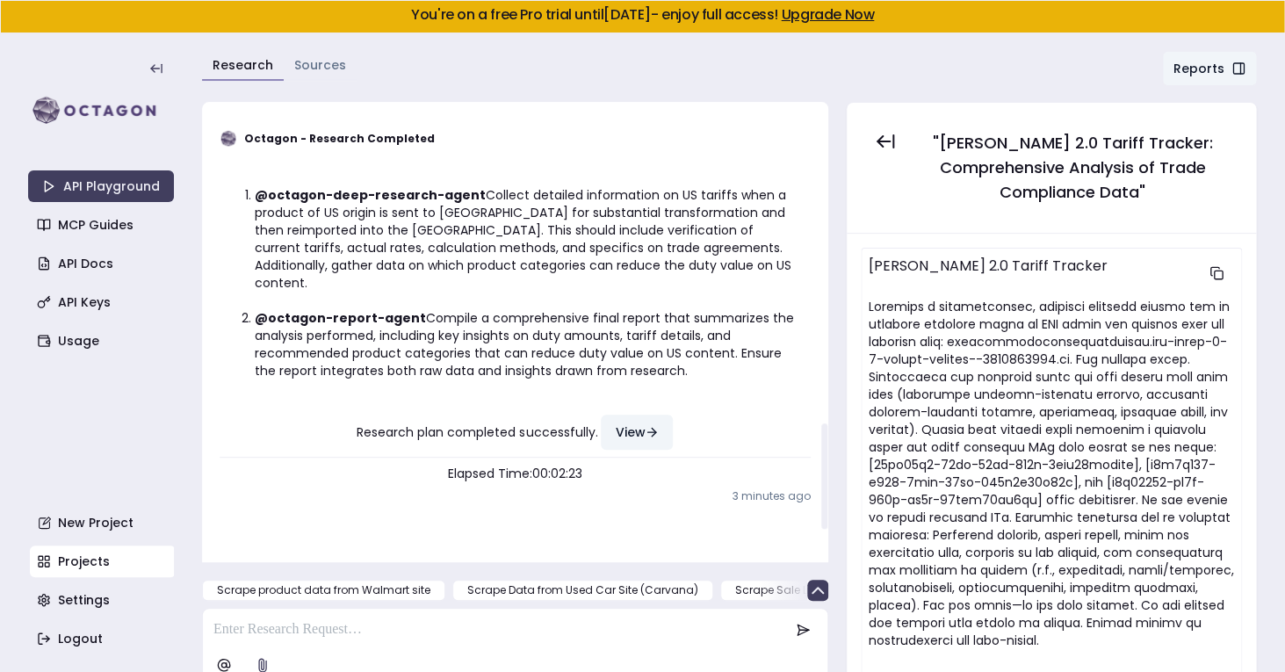
click at [633, 437] on button "View" at bounding box center [637, 432] width 72 height 35
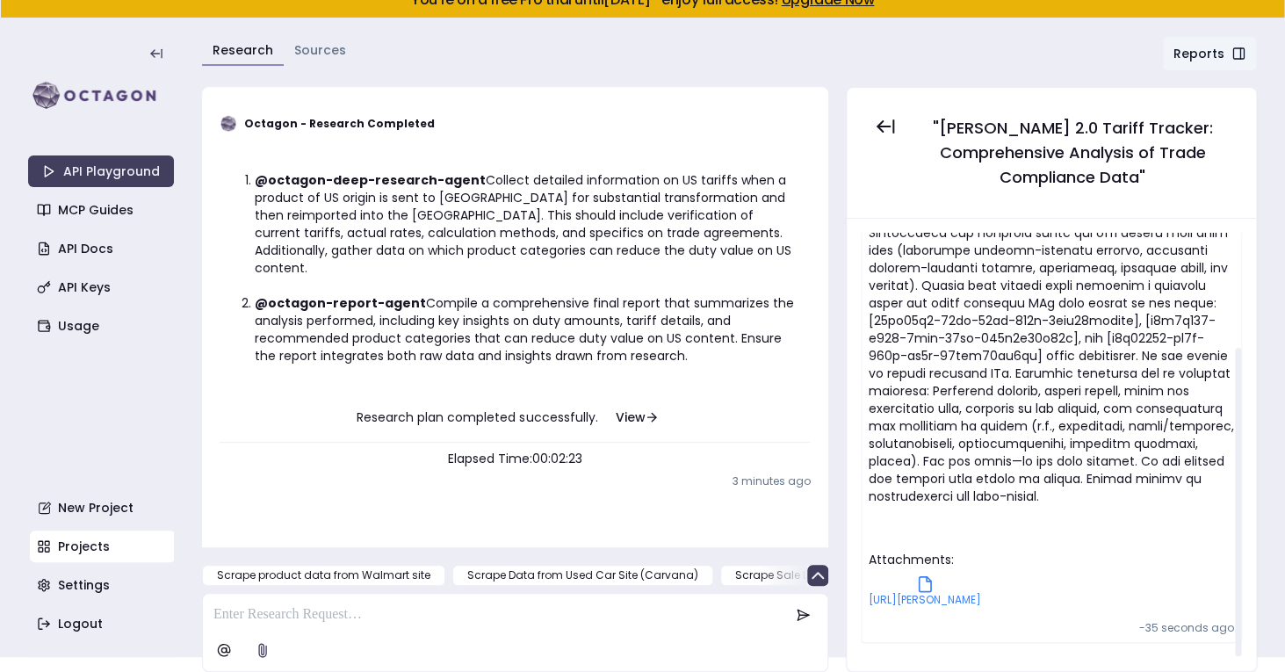
scroll to position [157, 0]
click at [949, 593] on span "[URL][PERSON_NAME]" at bounding box center [925, 600] width 112 height 14
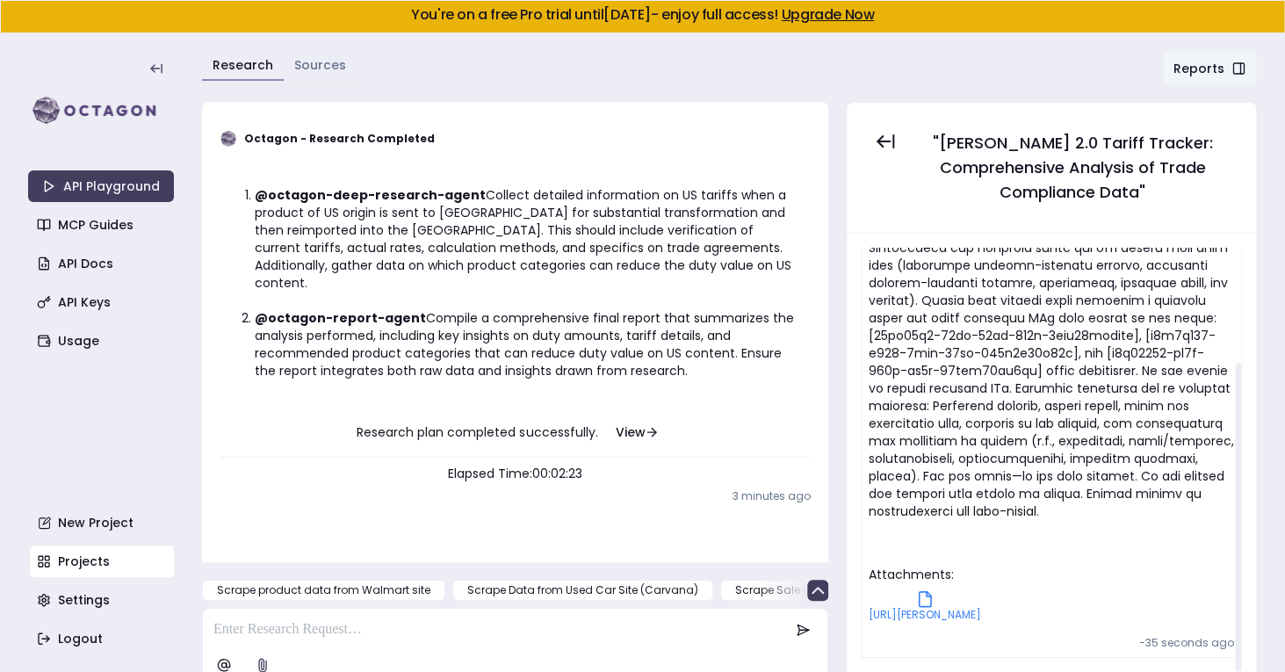
click at [934, 590] on icon at bounding box center [925, 599] width 18 height 18
click at [946, 608] on span "[URL][PERSON_NAME]" at bounding box center [925, 615] width 112 height 14
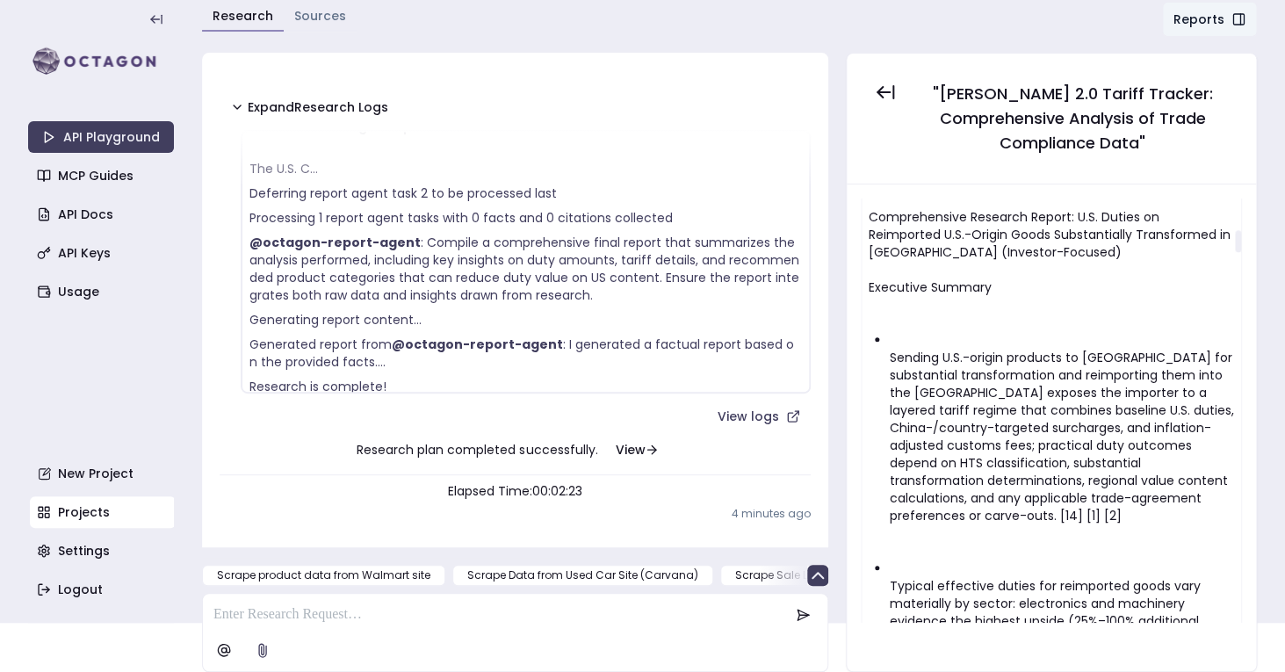
scroll to position [598, 0]
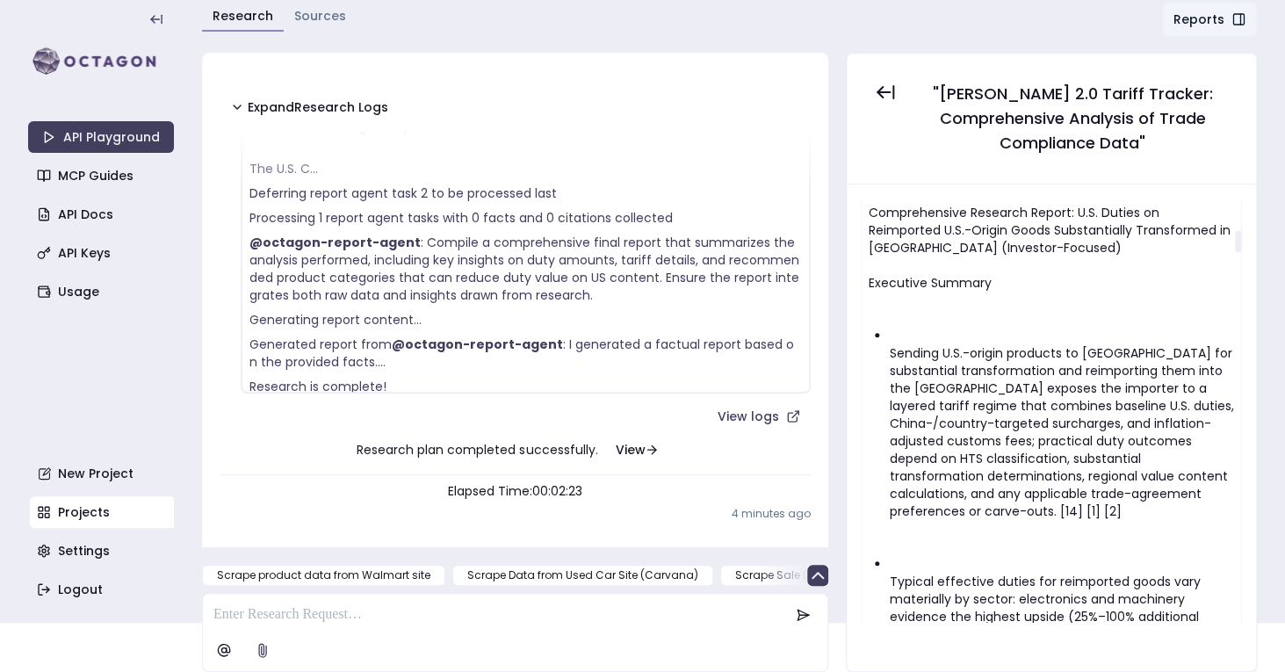
click at [1039, 422] on p "Sending U.S.-origin products to China for substantial transformation and reimpo…" at bounding box center [1062, 432] width 344 height 176
click at [984, 452] on p "Sending U.S.-origin products to China for substantial transformation and reimpo…" at bounding box center [1062, 432] width 344 height 176
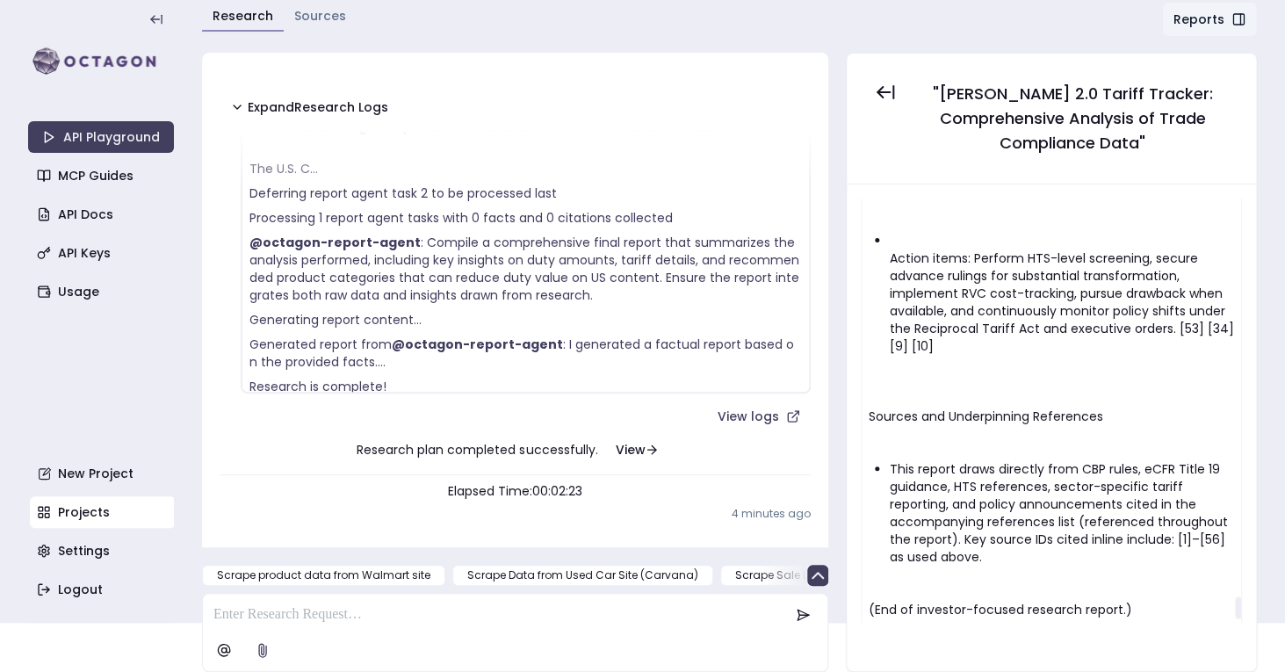
scroll to position [7743, 0]
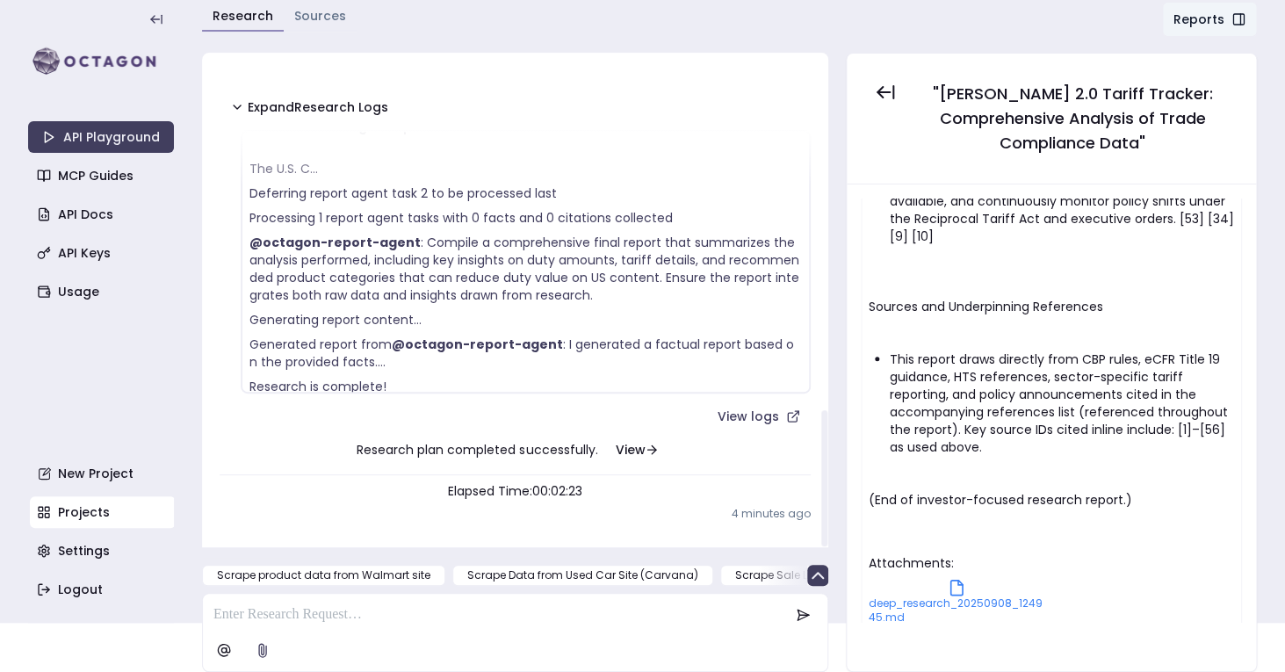
click at [357, 628] on div at bounding box center [515, 614] width 618 height 35
click at [253, 638] on button at bounding box center [262, 650] width 35 height 35
click at [252, 652] on button at bounding box center [262, 650] width 35 height 35
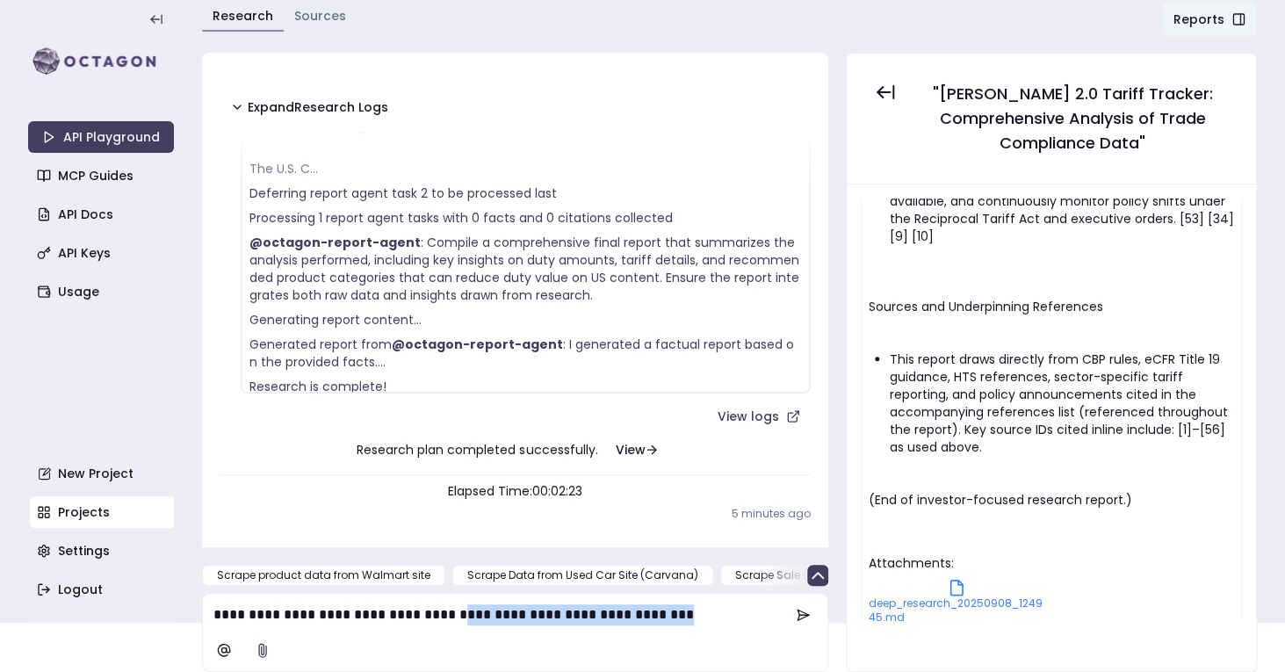
click at [506, 623] on p "**********" at bounding box center [501, 614] width 576 height 21
click at [454, 618] on p "**********" at bounding box center [501, 614] width 576 height 21
drag, startPoint x: 454, startPoint y: 618, endPoint x: 734, endPoint y: 611, distance: 279.5
click at [734, 611] on p "**********" at bounding box center [501, 614] width 576 height 21
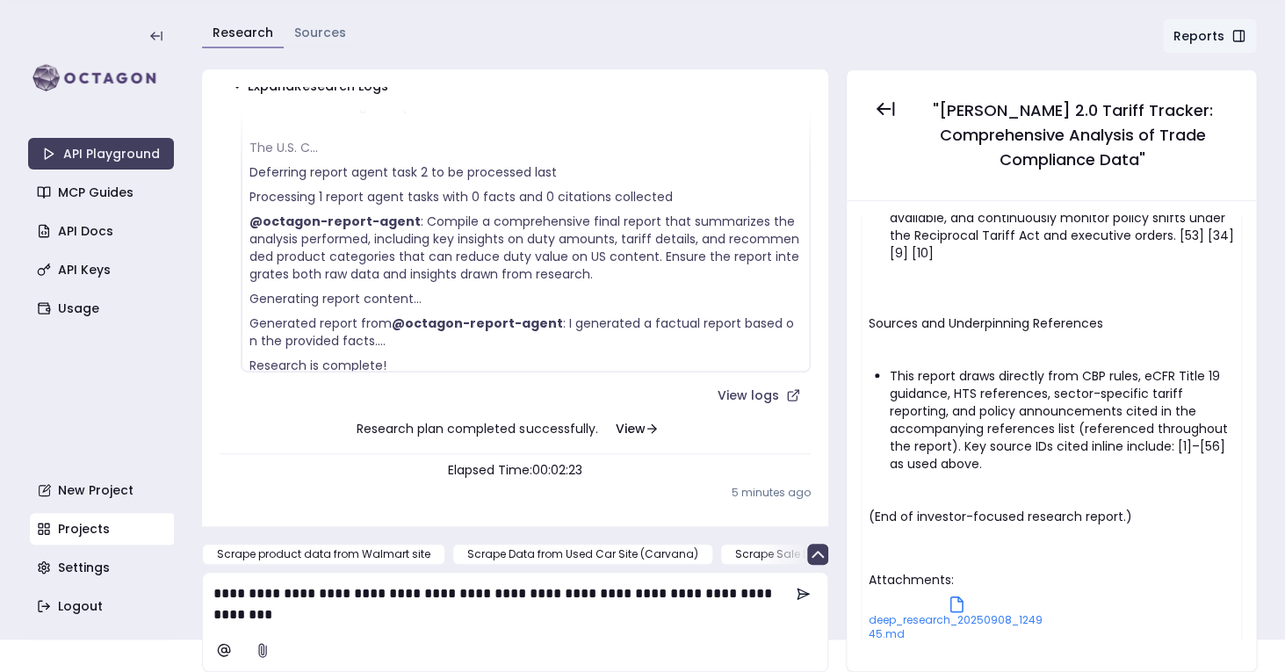
click at [799, 594] on icon at bounding box center [804, 594] width 10 height 0
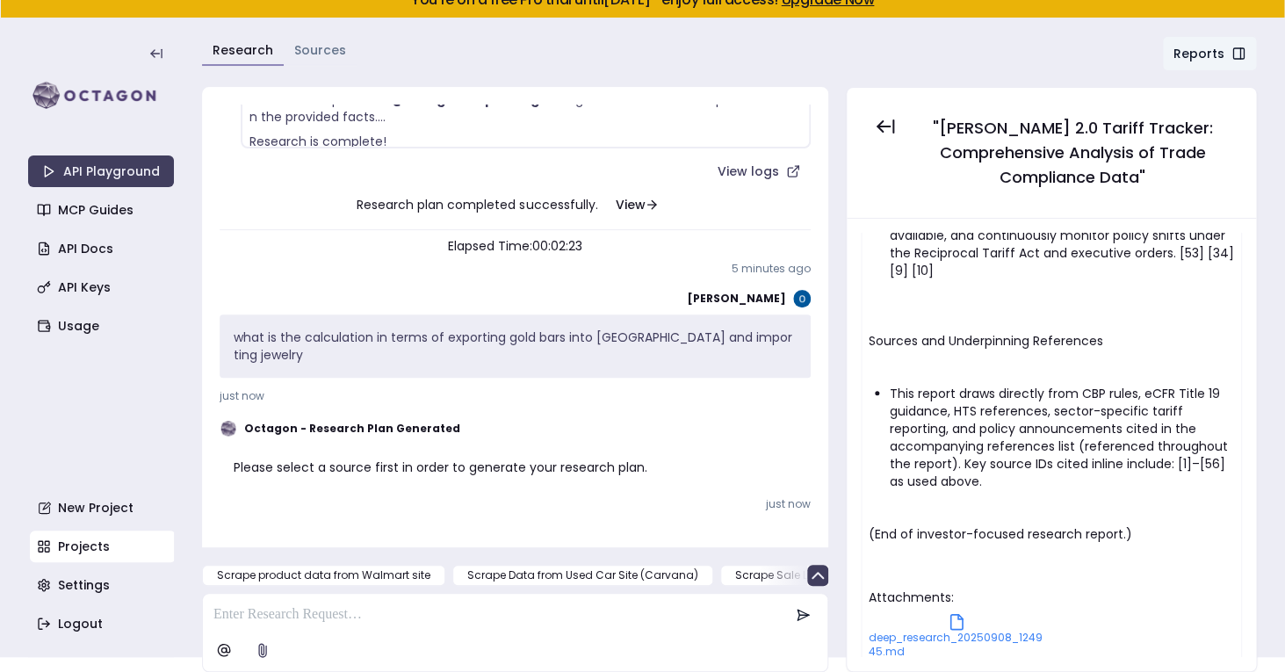
scroll to position [1471, 0]
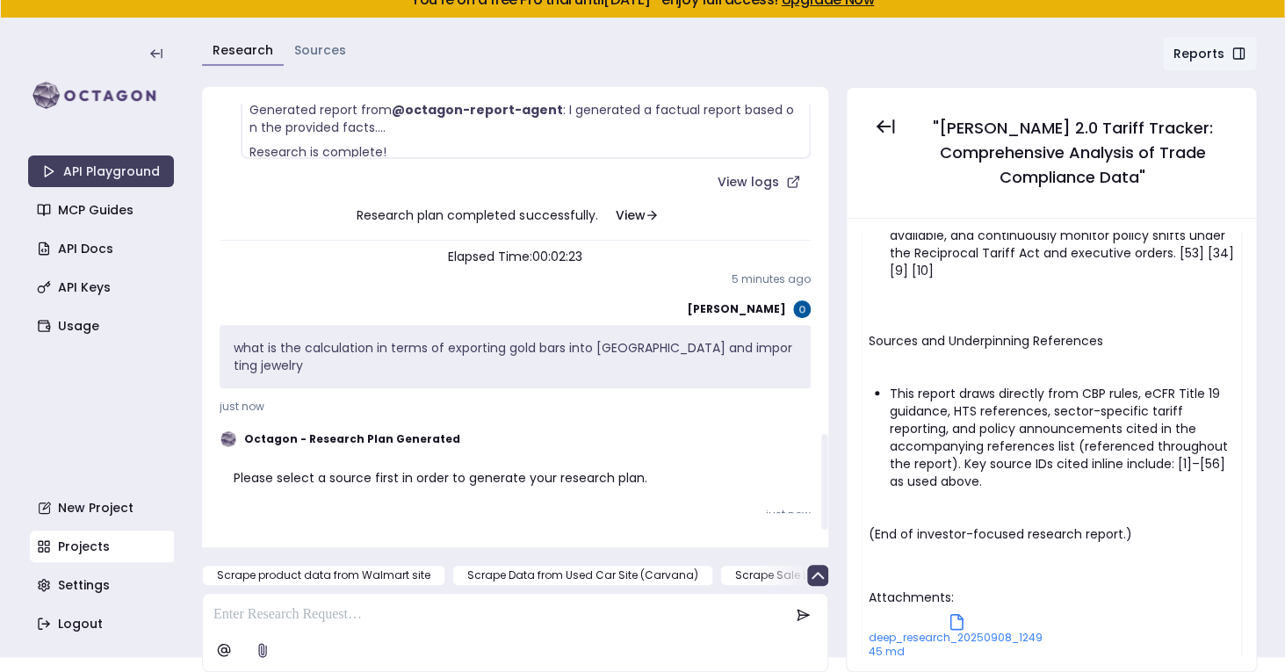
click at [789, 485] on div "Octagon - Research Plan Generated Please select a source first in order to gene…" at bounding box center [515, 468] width 591 height 105
click at [386, 617] on p at bounding box center [501, 614] width 576 height 21
click at [425, 334] on div "what is the calculation in terms of exporting gold bars into [GEOGRAPHIC_DATA] …" at bounding box center [515, 356] width 591 height 63
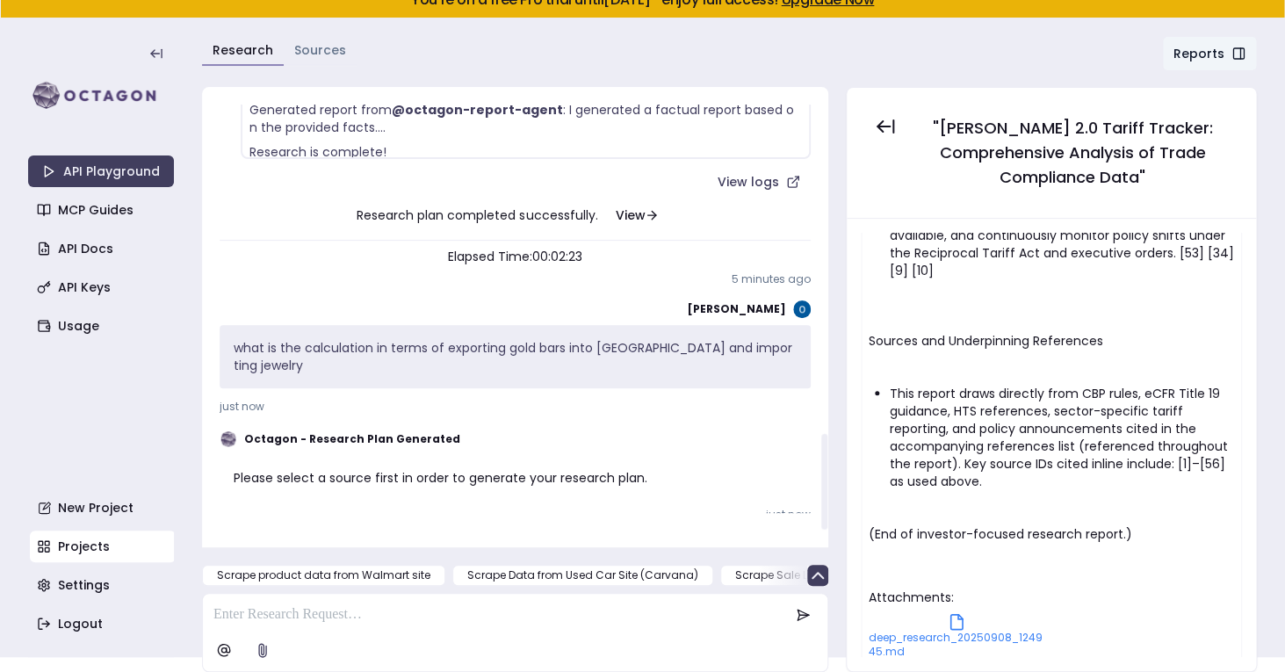
click at [394, 612] on p at bounding box center [501, 614] width 576 height 21
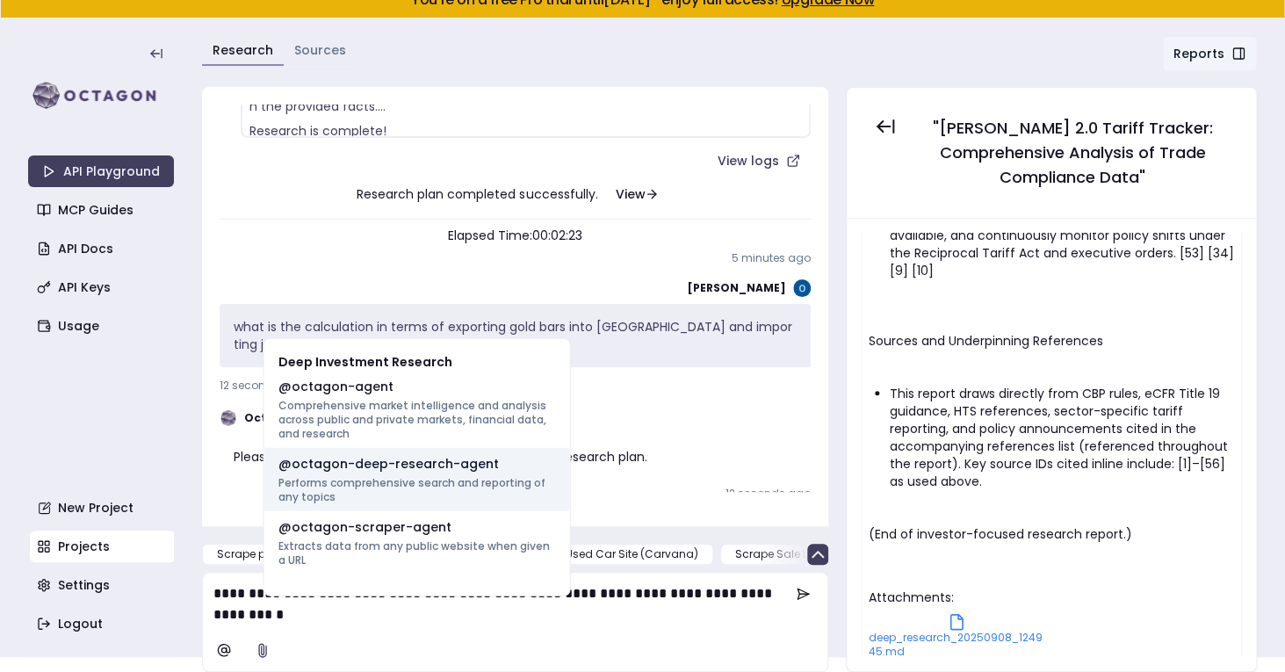
click at [500, 495] on p "Performs comprehensive search and reporting of any topics" at bounding box center [417, 490] width 278 height 28
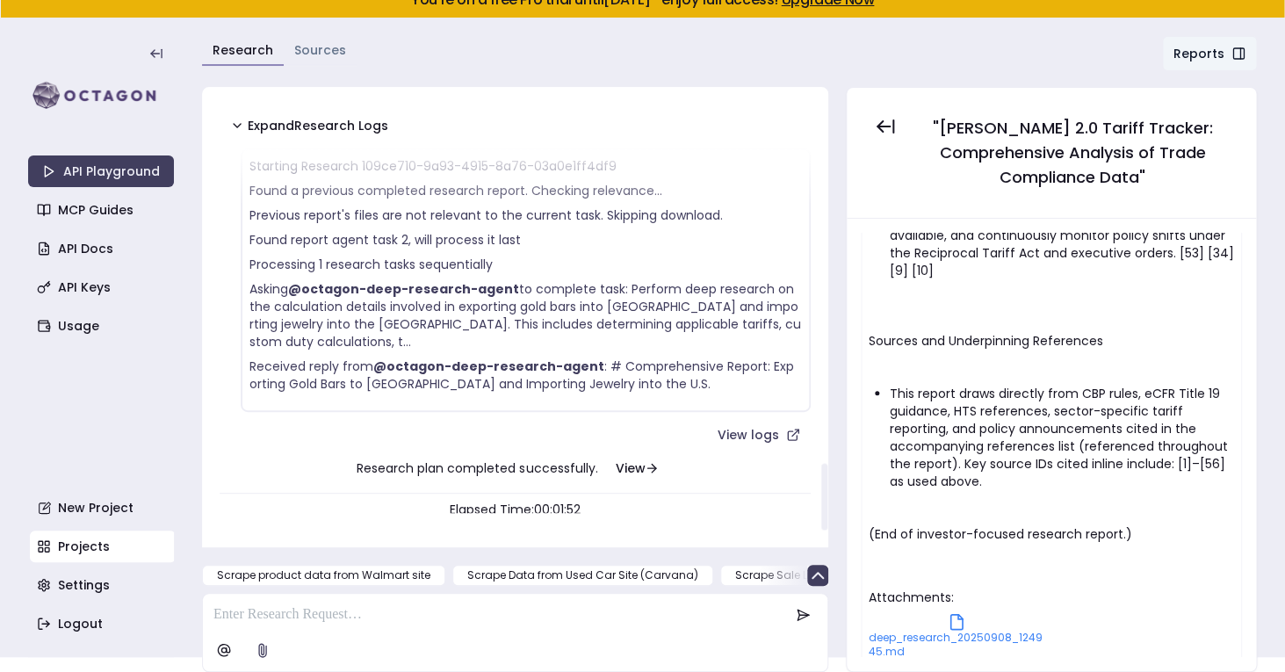
scroll to position [341, 0]
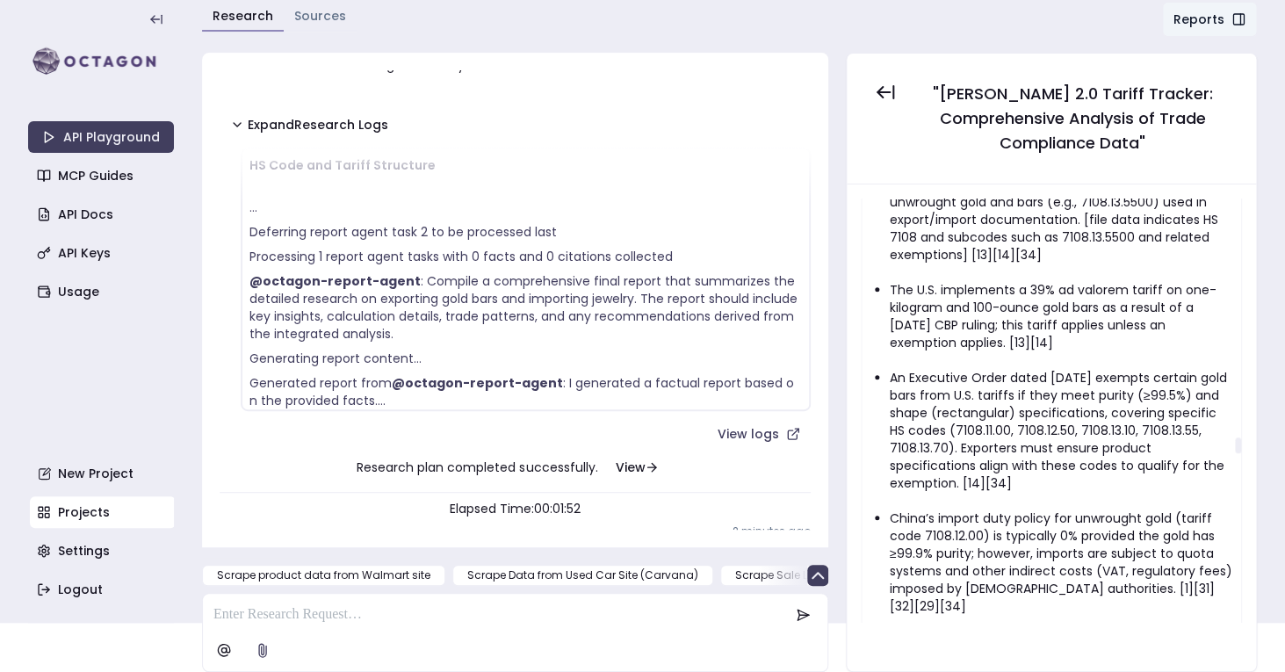
scroll to position [8712, 0]
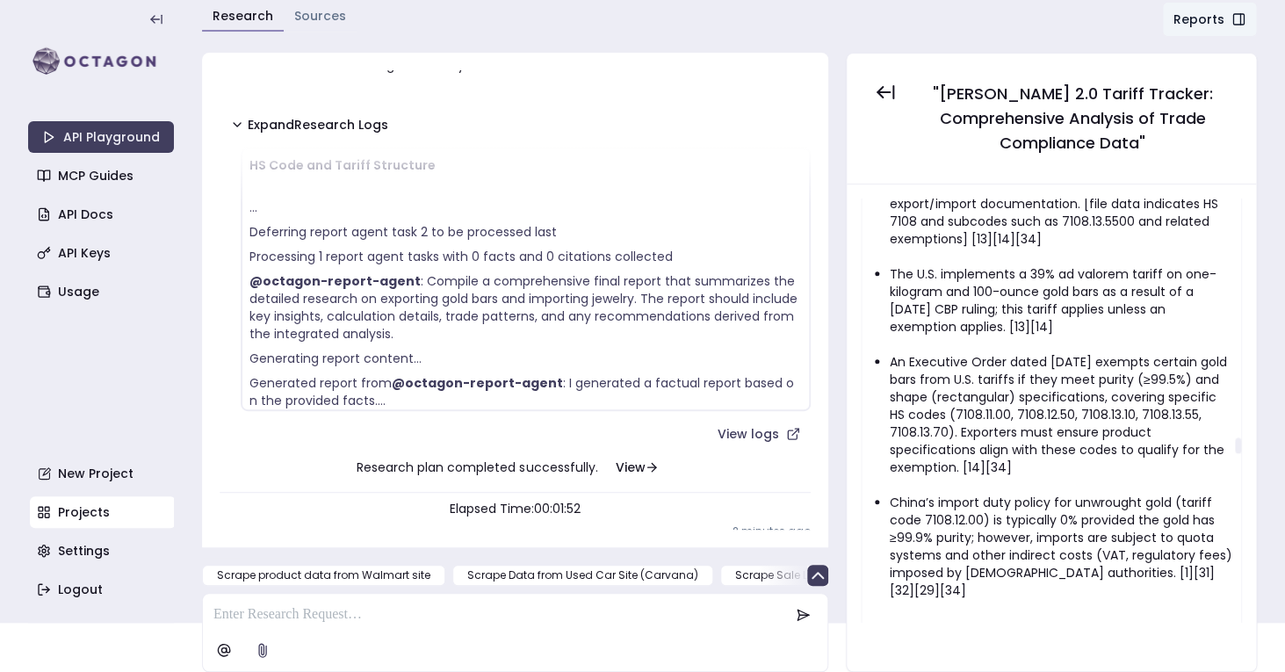
click at [980, 353] on li "An Executive Order dated [DATE] exempts certain gold bars from U.S. tariffs if …" at bounding box center [1062, 414] width 344 height 123
click at [1059, 353] on li "An Executive Order dated [DATE] exempts certain gold bars from U.S. tariffs if …" at bounding box center [1062, 414] width 344 height 123
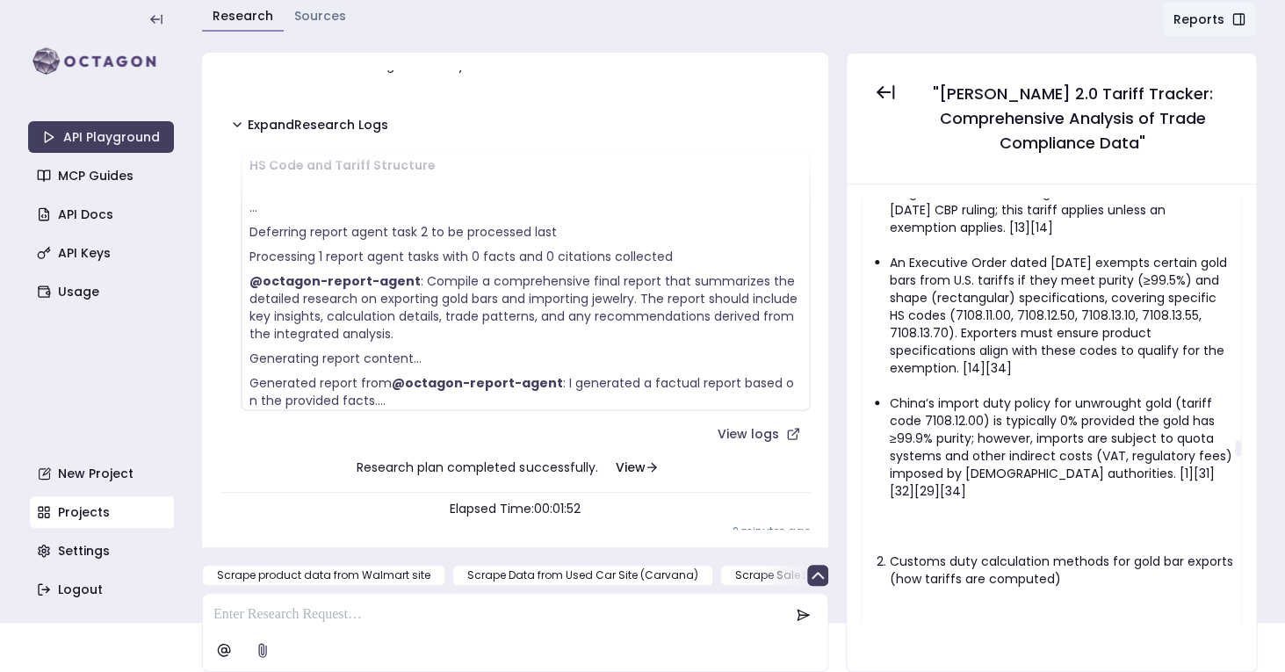
scroll to position [8813, 0]
click at [1010, 393] on li "China’s import duty policy for unwrought gold (tariff code 7108.12.00) is typic…" at bounding box center [1062, 445] width 344 height 105
click at [1068, 393] on li "China’s import duty policy for unwrought gold (tariff code 7108.12.00) is typic…" at bounding box center [1062, 445] width 344 height 105
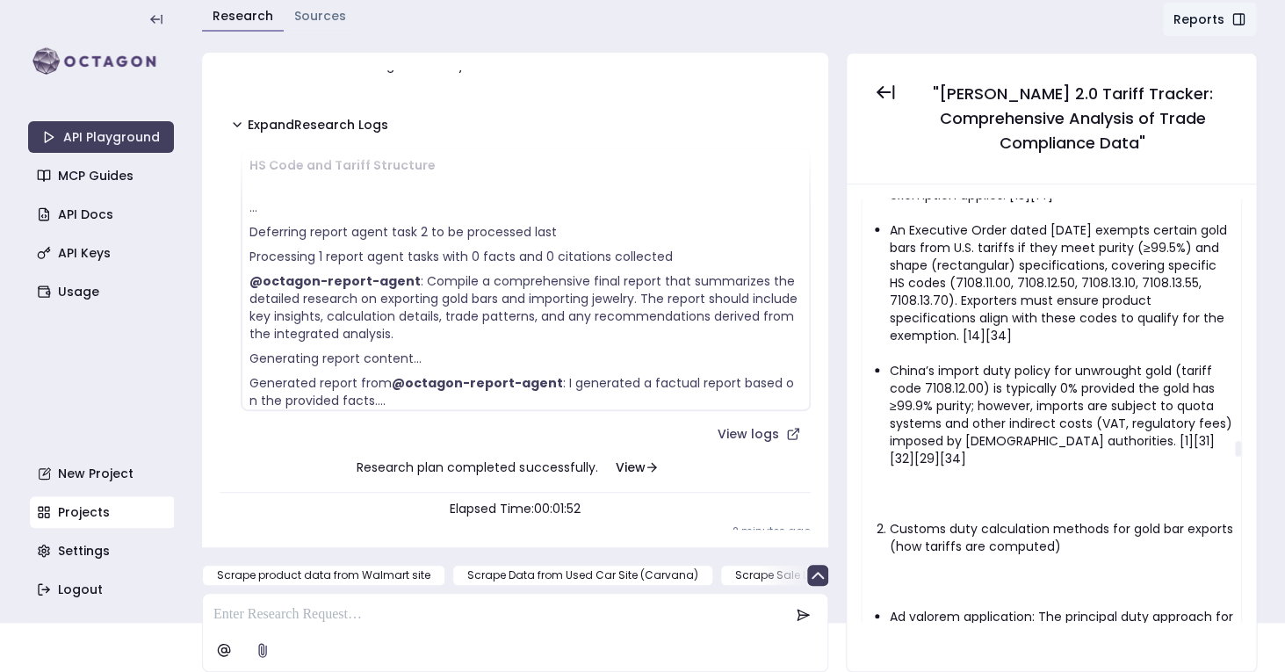
scroll to position [8845, 0]
click at [1015, 361] on li "China’s import duty policy for unwrought gold (tariff code 7108.12.00) is typic…" at bounding box center [1062, 413] width 344 height 105
click at [1063, 361] on li "China’s import duty policy for unwrought gold (tariff code 7108.12.00) is typic…" at bounding box center [1062, 413] width 344 height 105
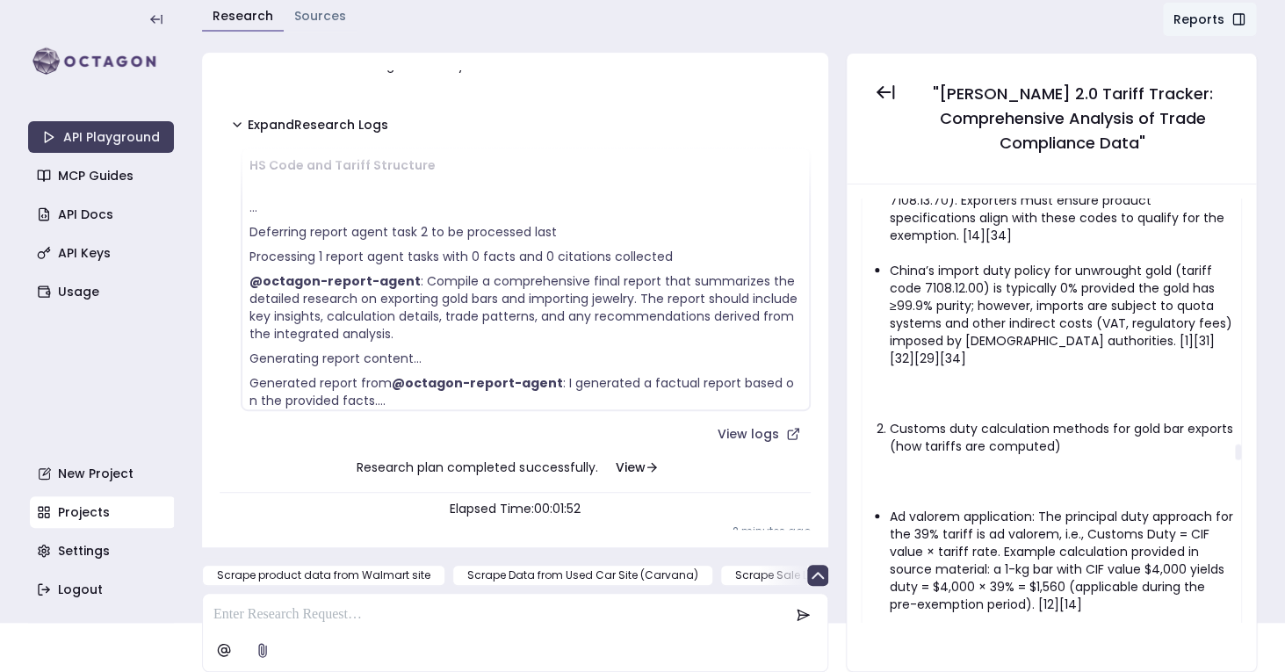
scroll to position [8946, 0]
click at [1045, 417] on li "Customs duty calculation methods for gold bar exports (how tariffs are computed)" at bounding box center [1062, 434] width 344 height 35
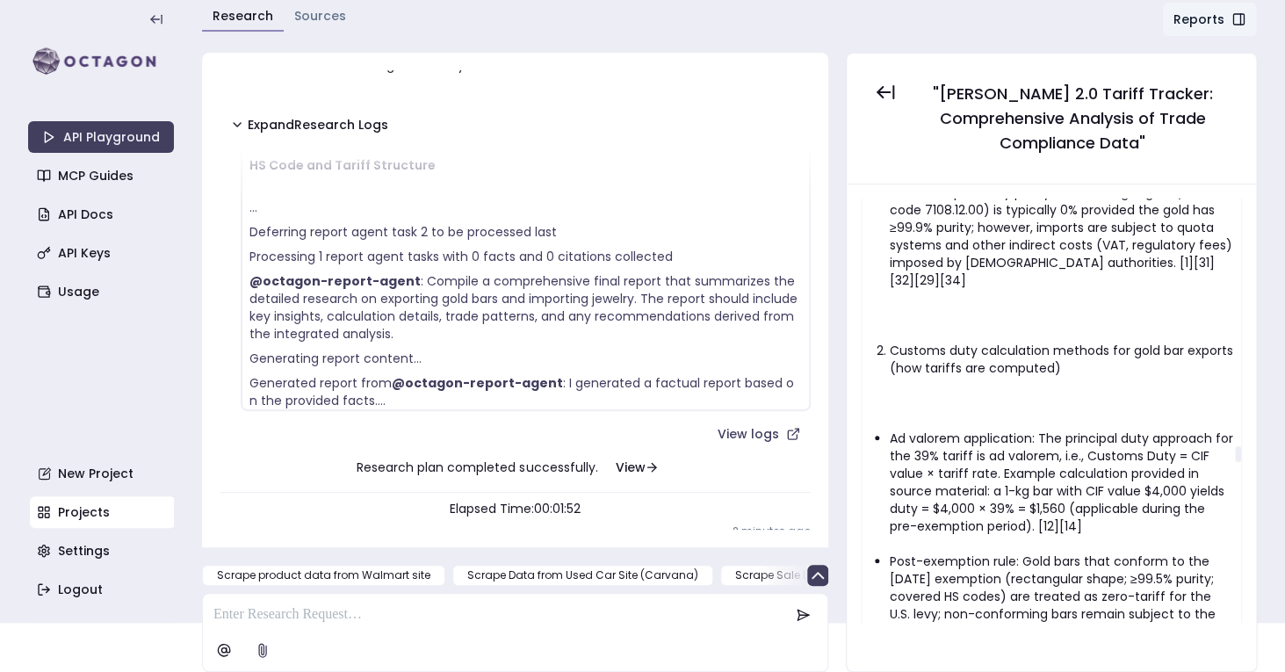
scroll to position [9023, 0]
click at [998, 429] on li "Ad valorem application: The principal duty approach for the 39% tariff is ad va…" at bounding box center [1062, 481] width 344 height 105
click at [967, 429] on li "Ad valorem application: The principal duty approach for the 39% tariff is ad va…" at bounding box center [1062, 481] width 344 height 105
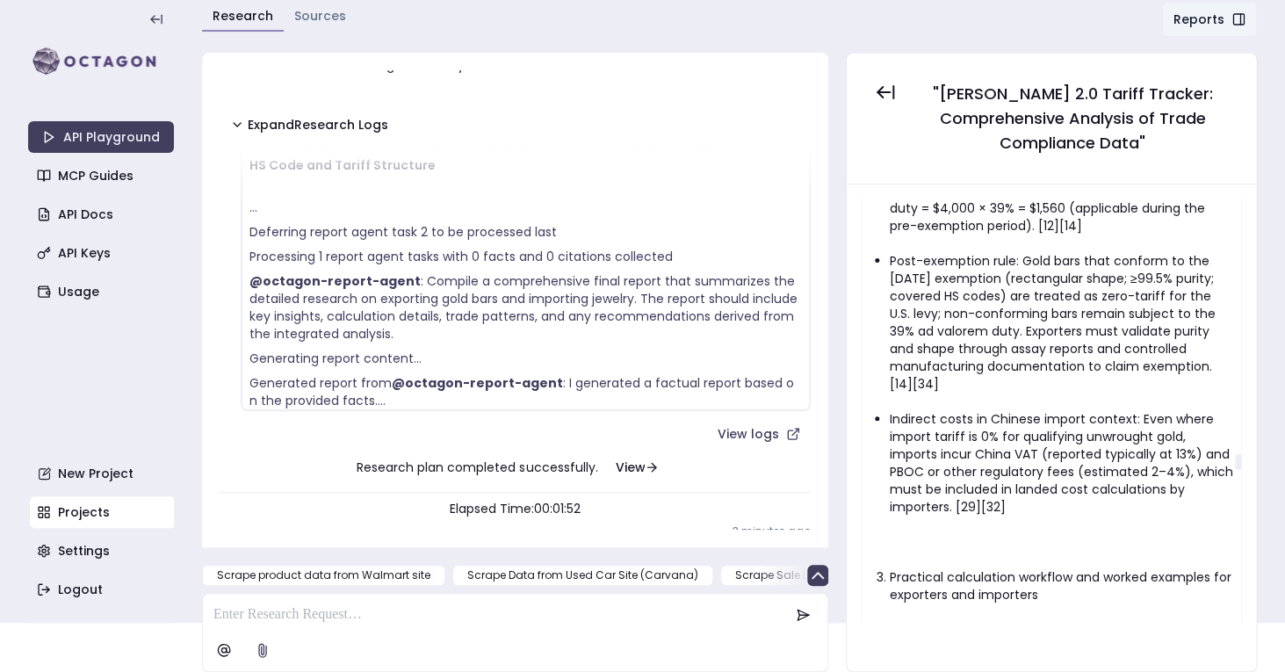
scroll to position [9325, 0]
click at [1081, 408] on li "Indirect costs in Chinese import context: Even where import tariff is 0% for qu…" at bounding box center [1062, 460] width 344 height 105
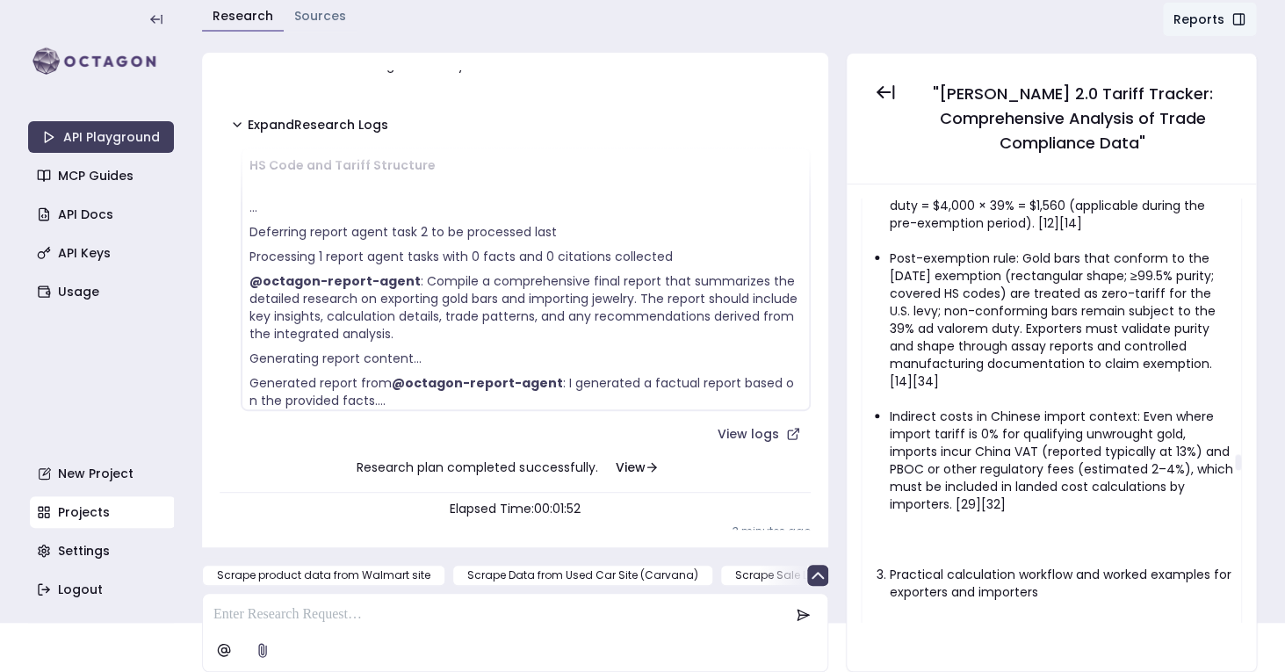
click at [1081, 408] on li "Indirect costs in Chinese import context: Even where import tariff is 0% for qu…" at bounding box center [1062, 460] width 344 height 105
click at [1125, 408] on li "Indirect costs in Chinese import context: Even where import tariff is 0% for qu…" at bounding box center [1062, 460] width 344 height 105
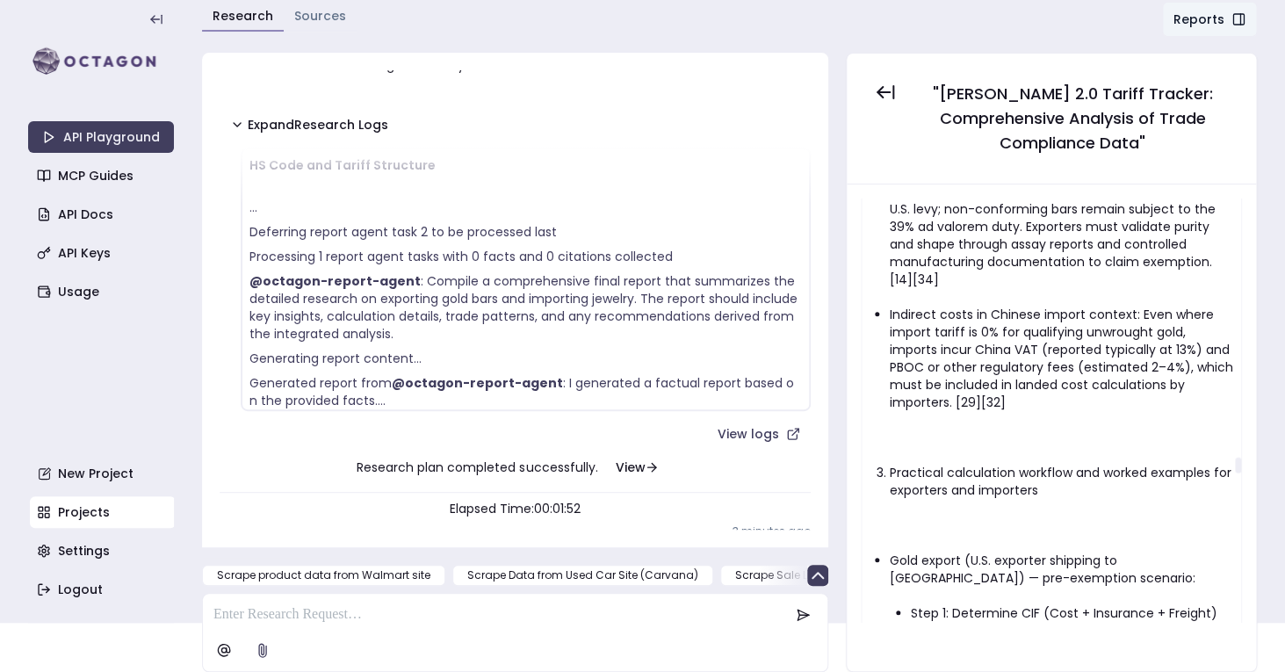
scroll to position [9446, 0]
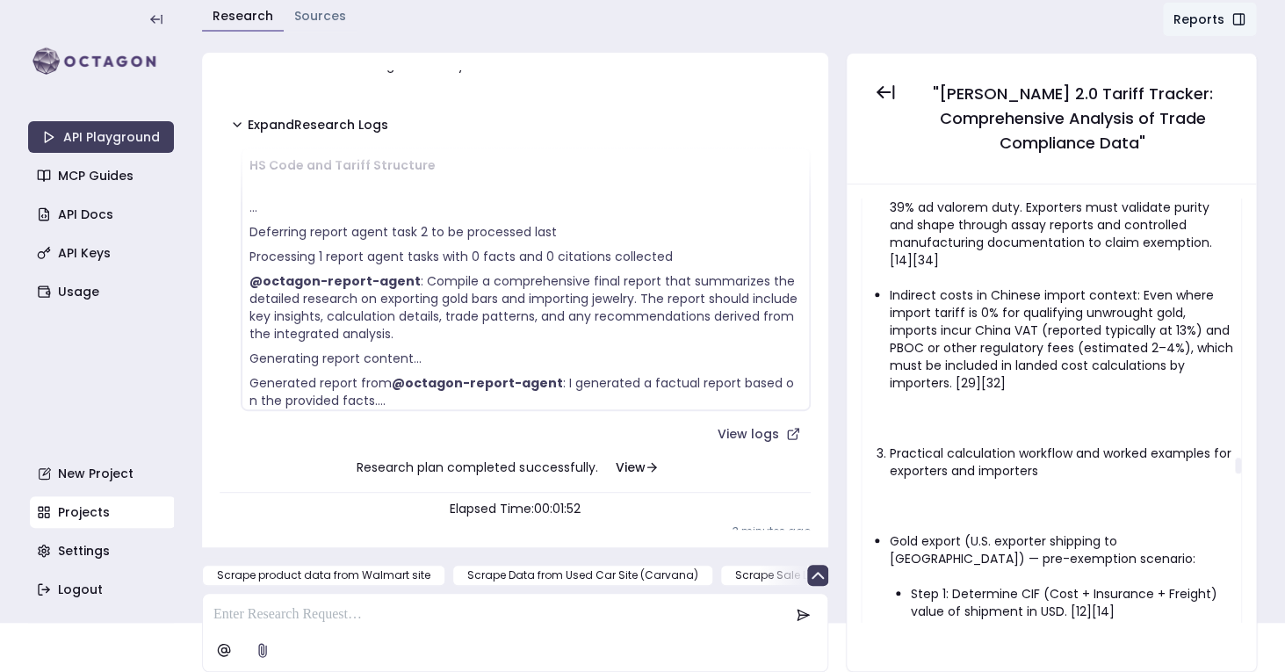
click at [1078, 445] on li "Practical calculation workflow and worked examples for exporters and importers" at bounding box center [1062, 462] width 344 height 35
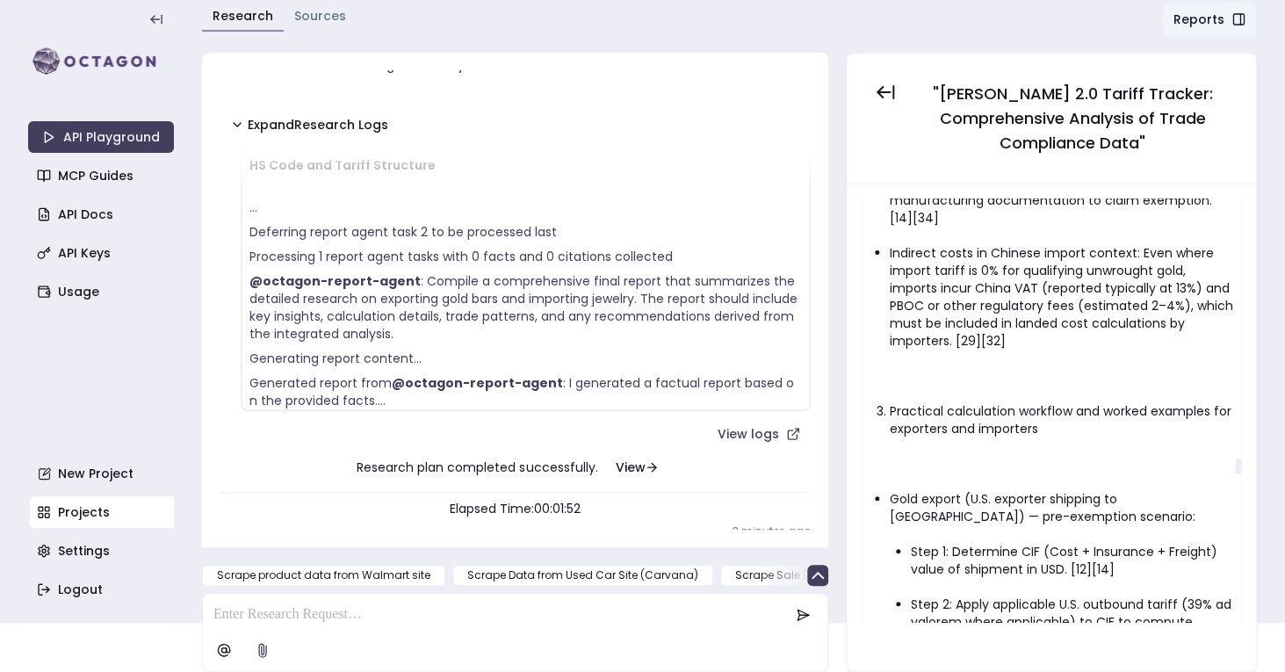
scroll to position [9496, 0]
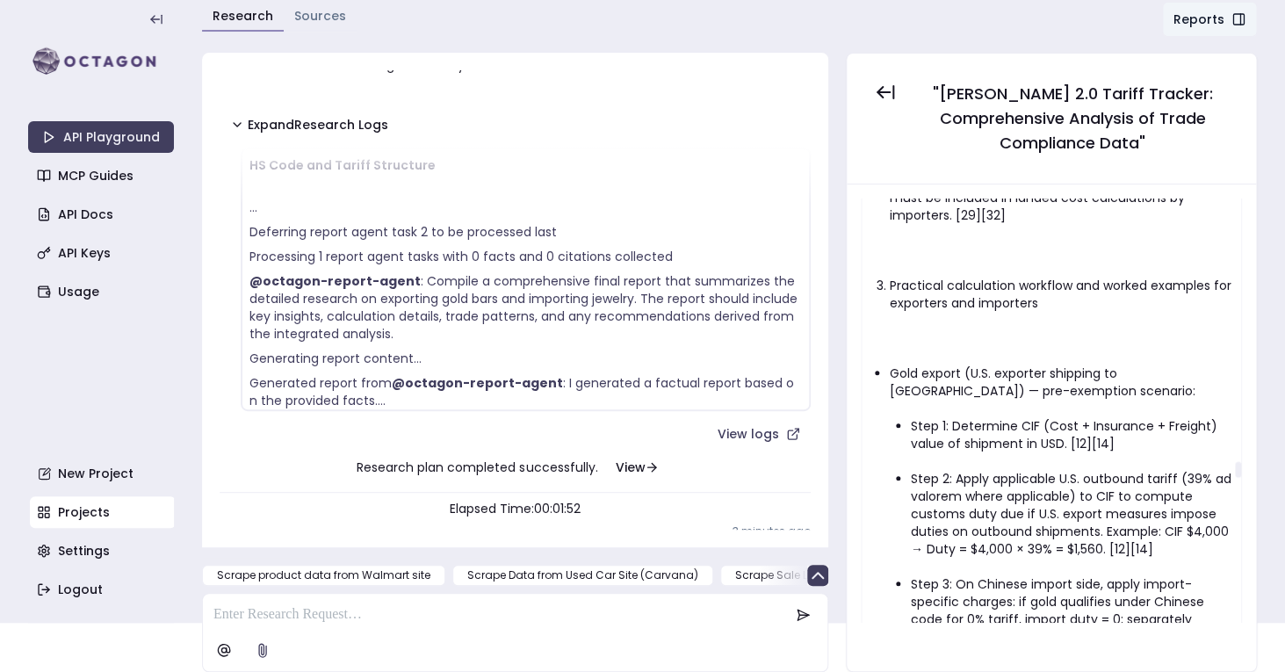
scroll to position [9634, 0]
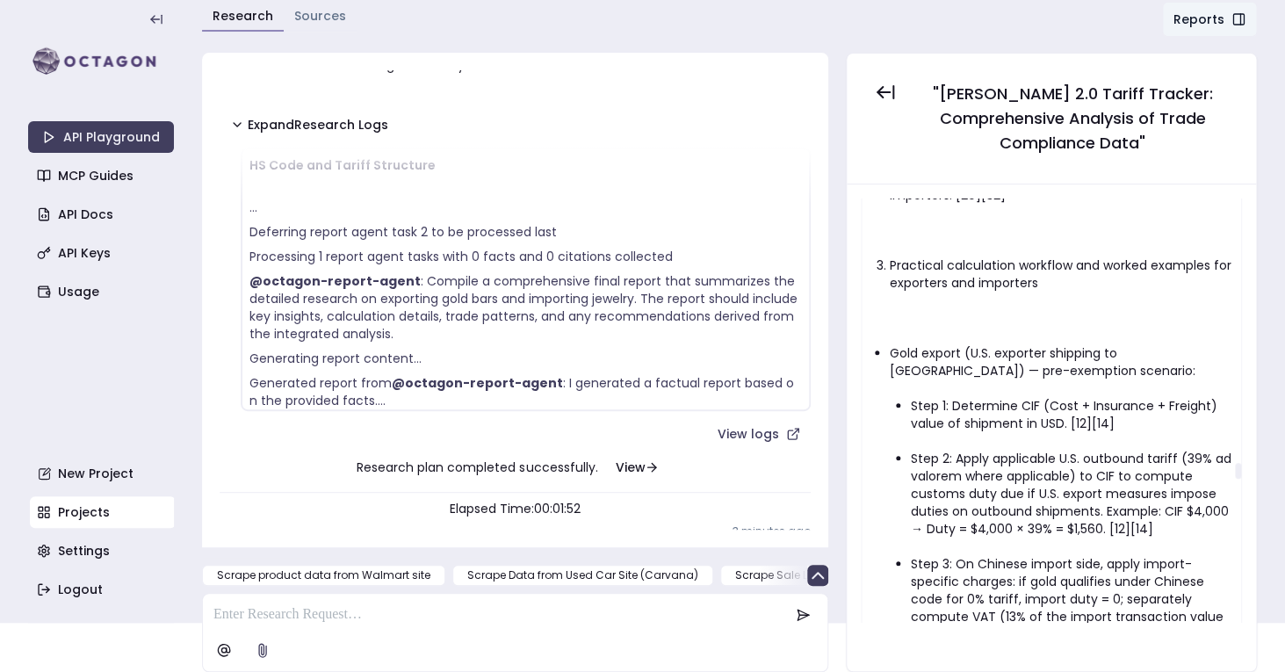
click at [987, 397] on li "Step 1: Determine CIF (Cost + Insurance + Freight) value of shipment in USD. [1…" at bounding box center [1072, 414] width 323 height 35
click at [996, 344] on li "Gold export (U.S. exporter shipping to [GEOGRAPHIC_DATA]) — pre-exemption scena…" at bounding box center [1062, 519] width 344 height 351
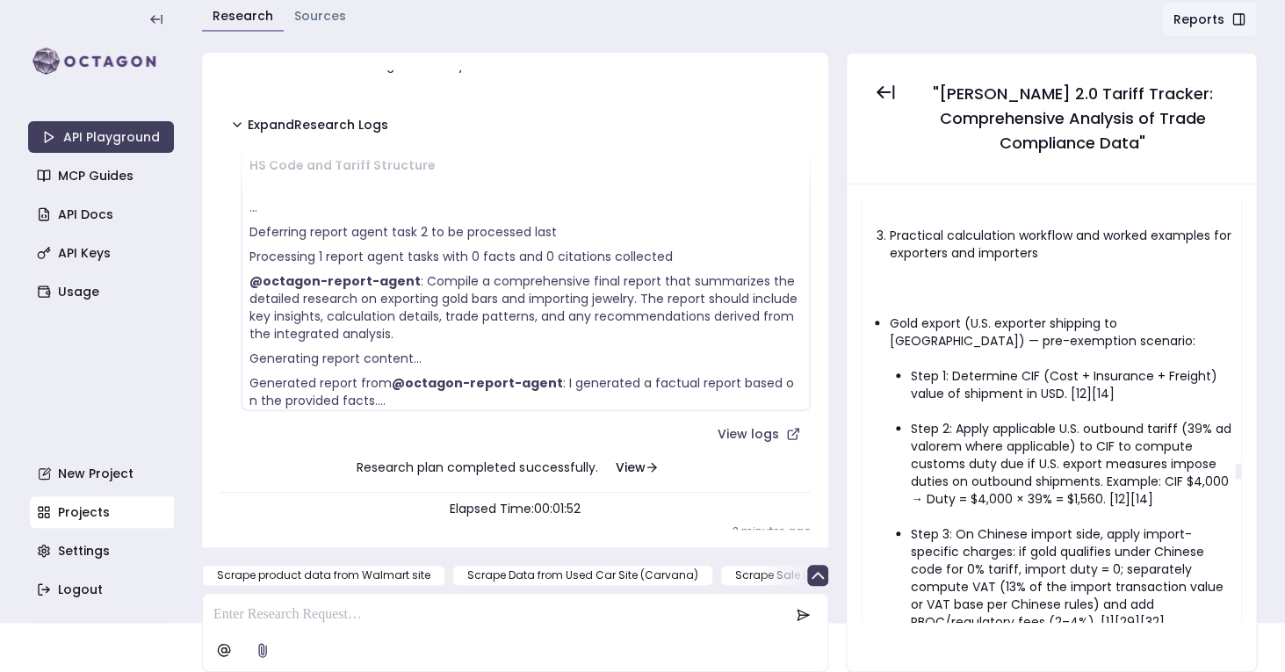
scroll to position [9666, 0]
click at [938, 365] on li "Step 1: Determine CIF (Cost + Insurance + Freight) value of shipment in USD. [1…" at bounding box center [1072, 382] width 323 height 35
click at [954, 348] on ul "Step 1: Determine CIF (Cost + Insurance + Freight) value of shipment in USD. [1…" at bounding box center [1062, 497] width 344 height 299
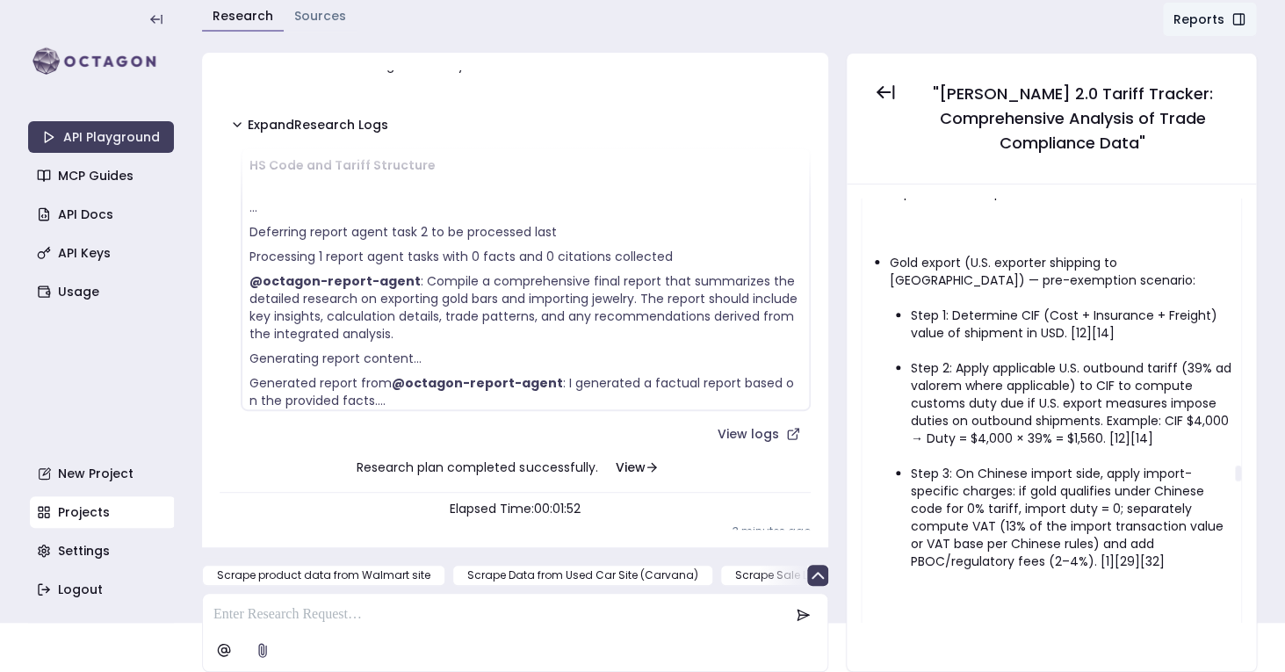
scroll to position [9730, 0]
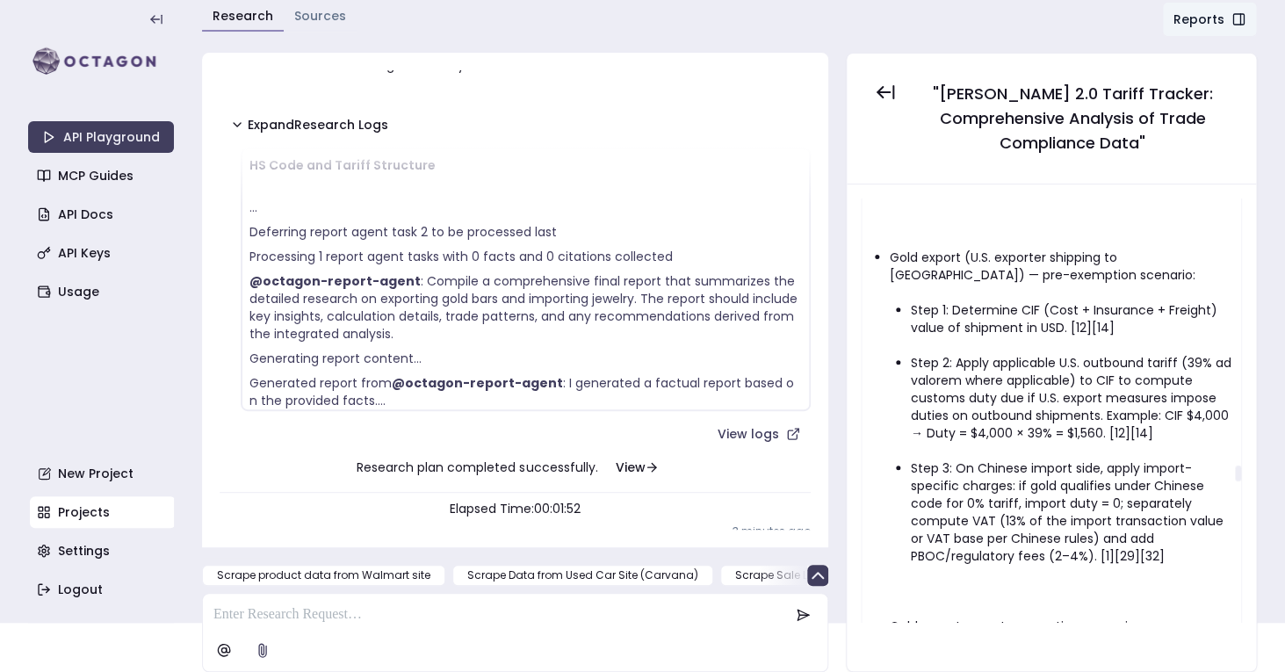
click at [947, 354] on li "Step 2: Apply applicable U.S. outbound tariff (39% ad valorem where applicable)…" at bounding box center [1072, 398] width 323 height 88
click at [959, 301] on li "Step 1: Determine CIF (Cost + Insurance + Freight) value of shipment in USD. [1…" at bounding box center [1072, 318] width 323 height 35
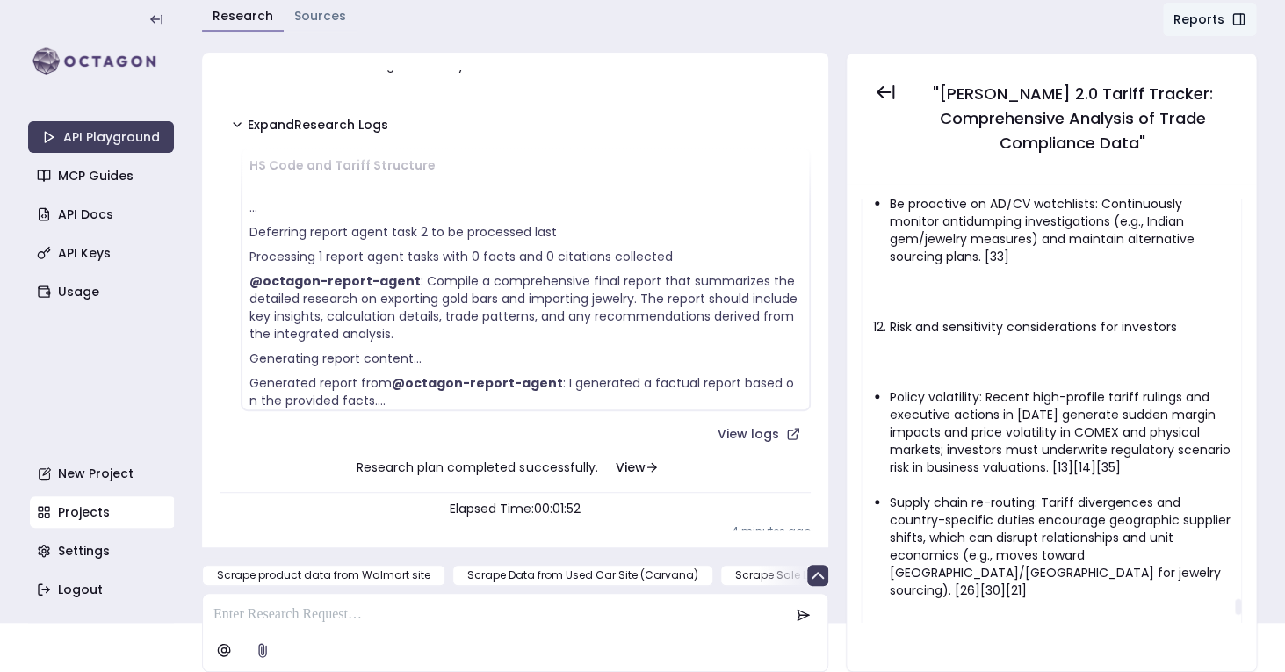
scroll to position [14875, 0]
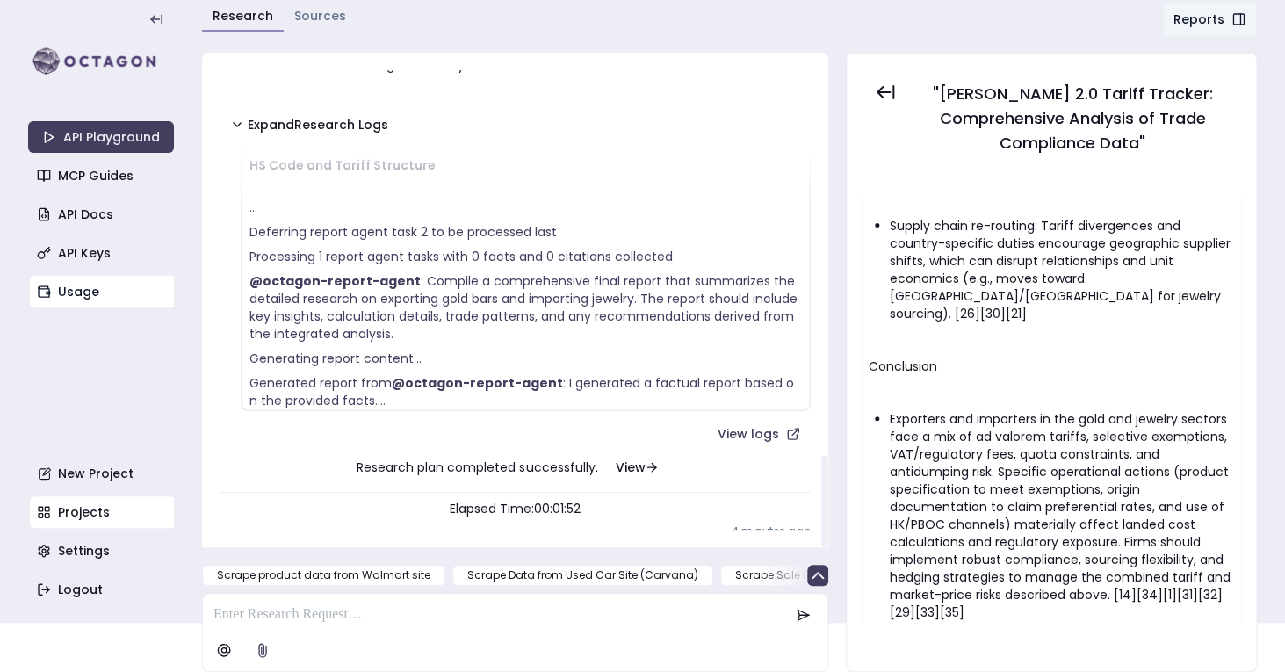
click at [90, 283] on link "Usage" at bounding box center [103, 292] width 146 height 32
